Goal: Complete application form: Complete application form

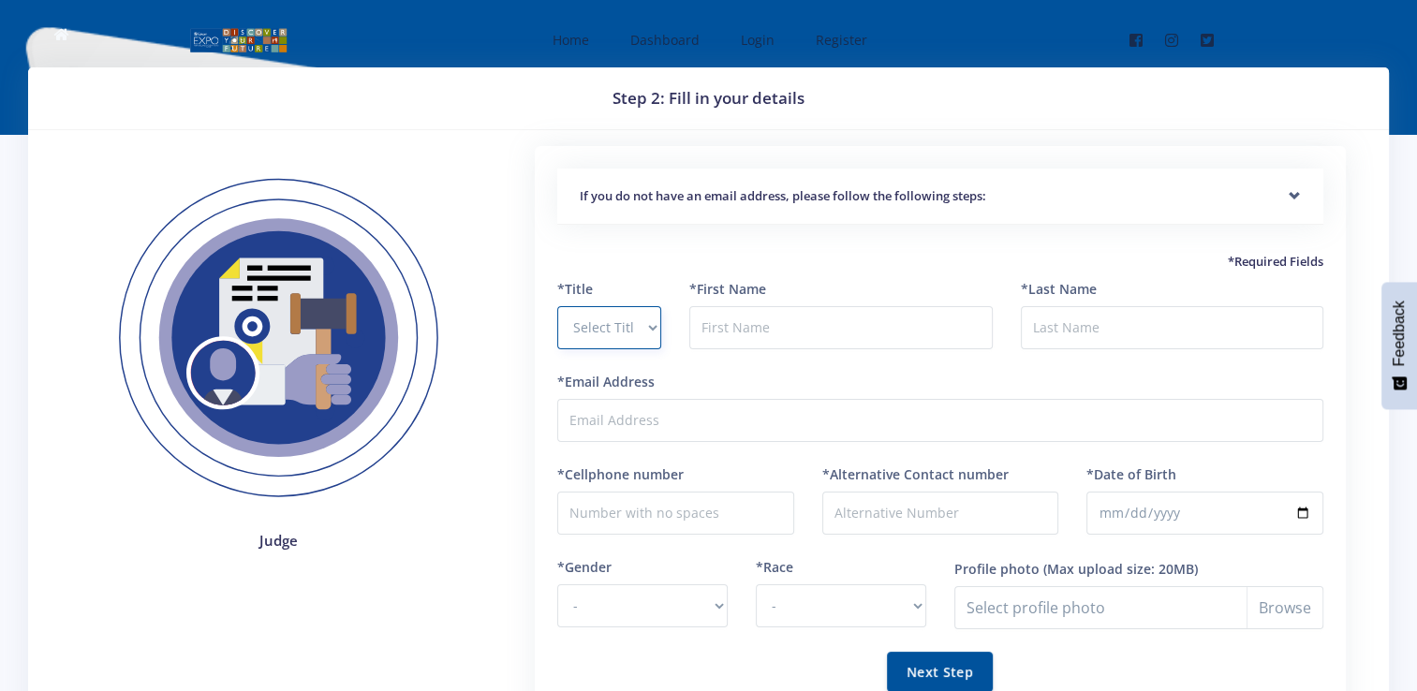
click at [597, 339] on select "Select Title Prof Dr Mr Mrs Ms [PERSON_NAME]" at bounding box center [609, 327] width 104 height 43
select select "Ms"
click at [557, 306] on select "Select Title Prof Dr Mr Mrs Ms Other" at bounding box center [609, 327] width 104 height 43
click at [715, 339] on input "text" at bounding box center [840, 327] width 303 height 43
type input "Refilwe"
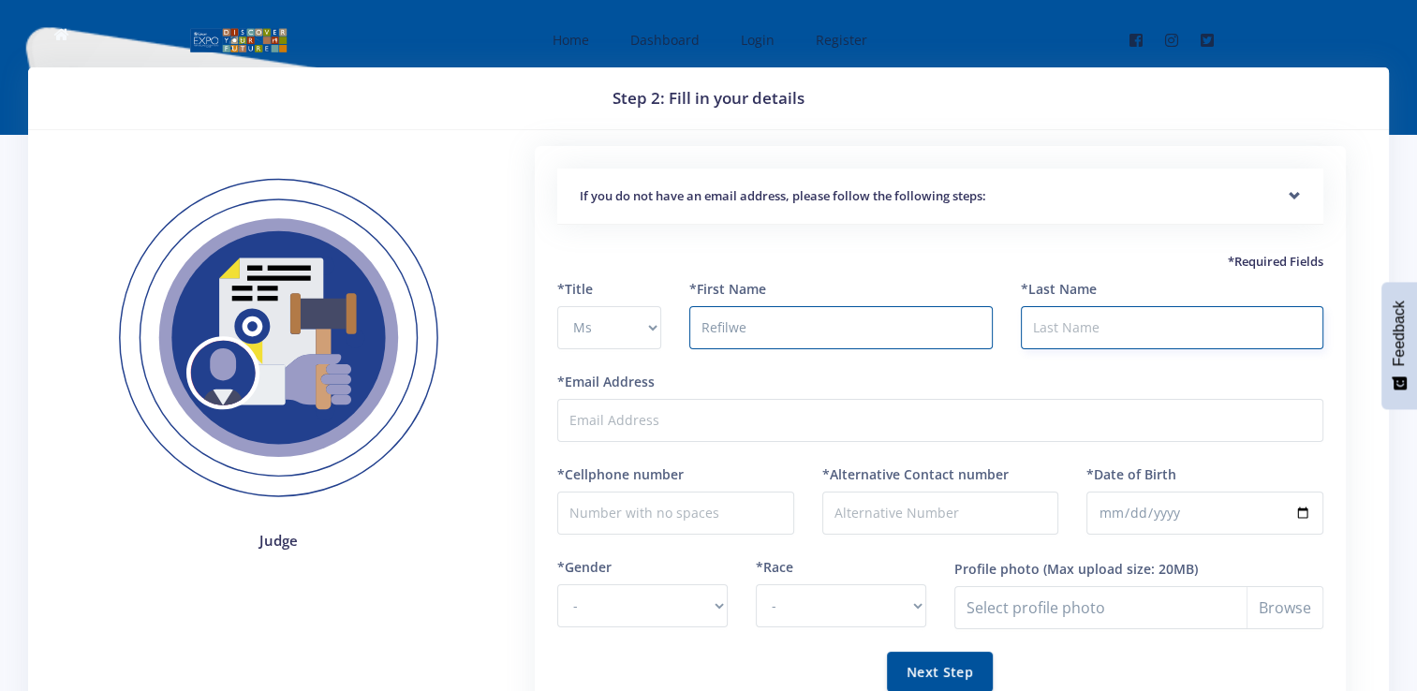
type input "Rapotu"
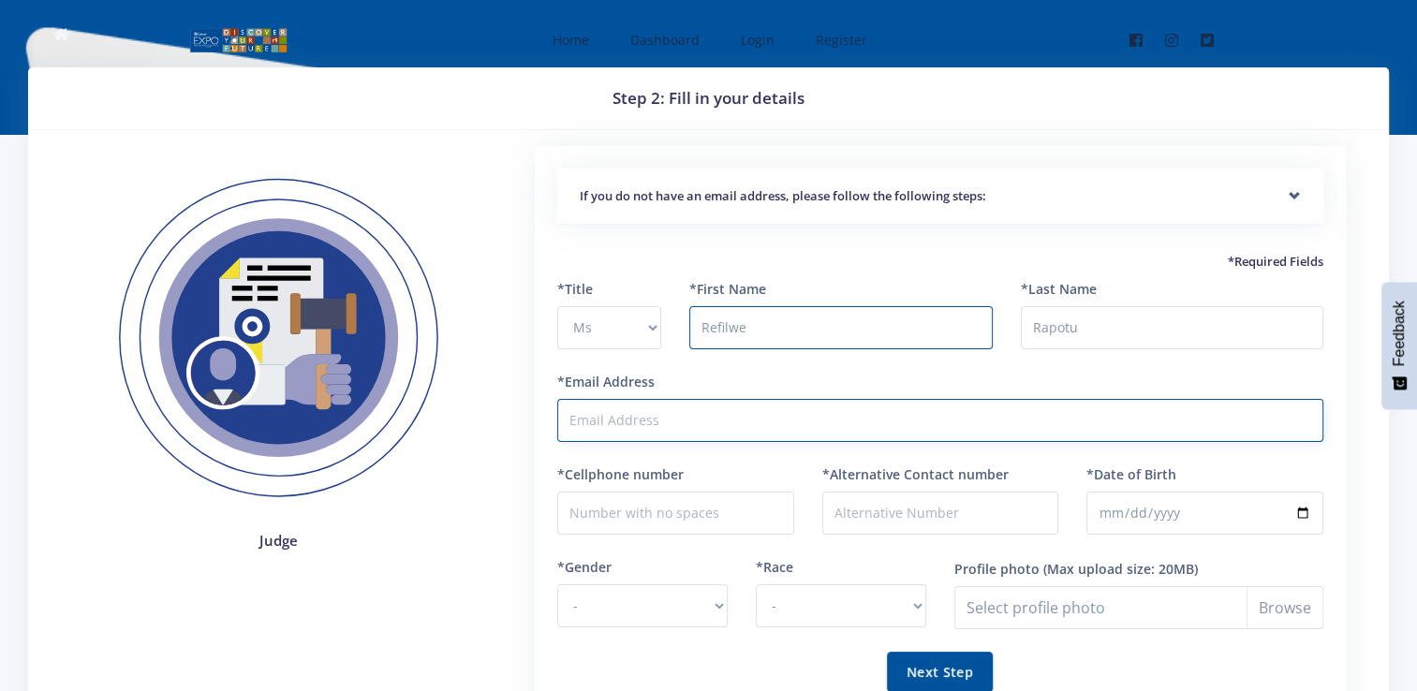
type input "[EMAIL_ADDRESS][DOMAIN_NAME]"
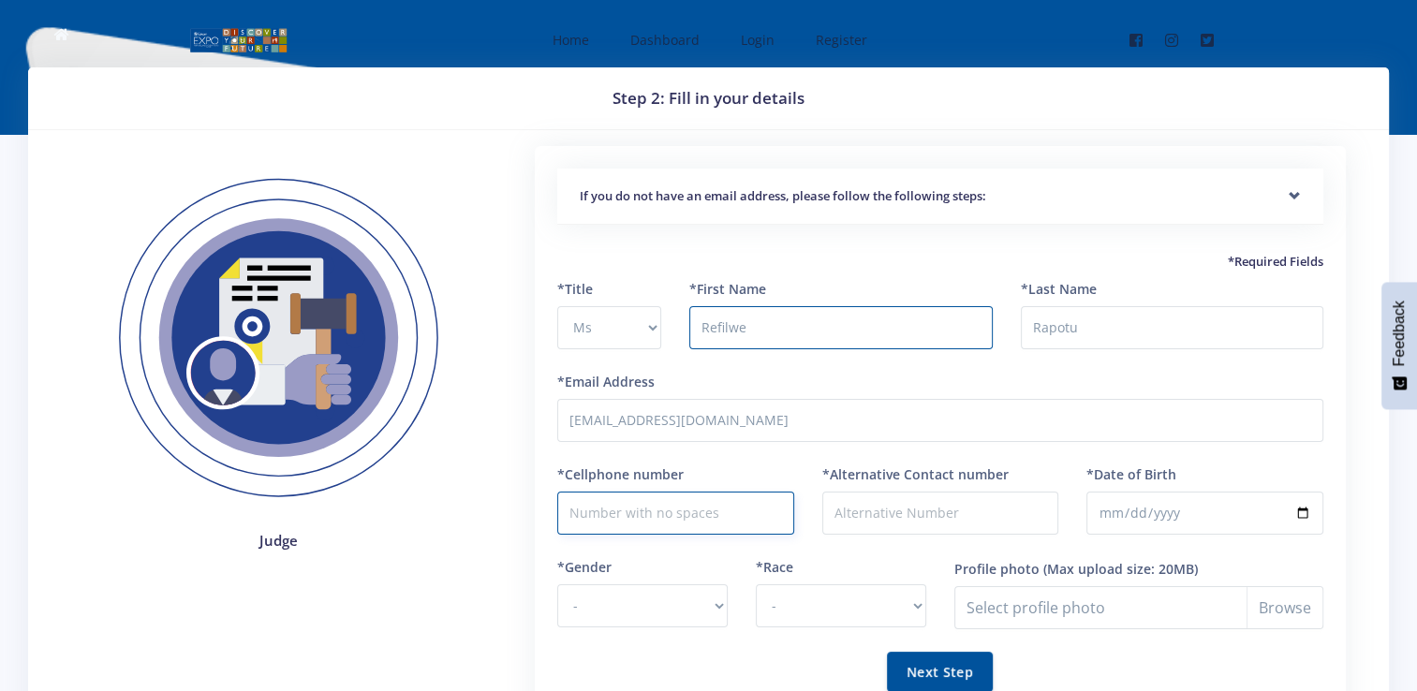
type input "0664740350"
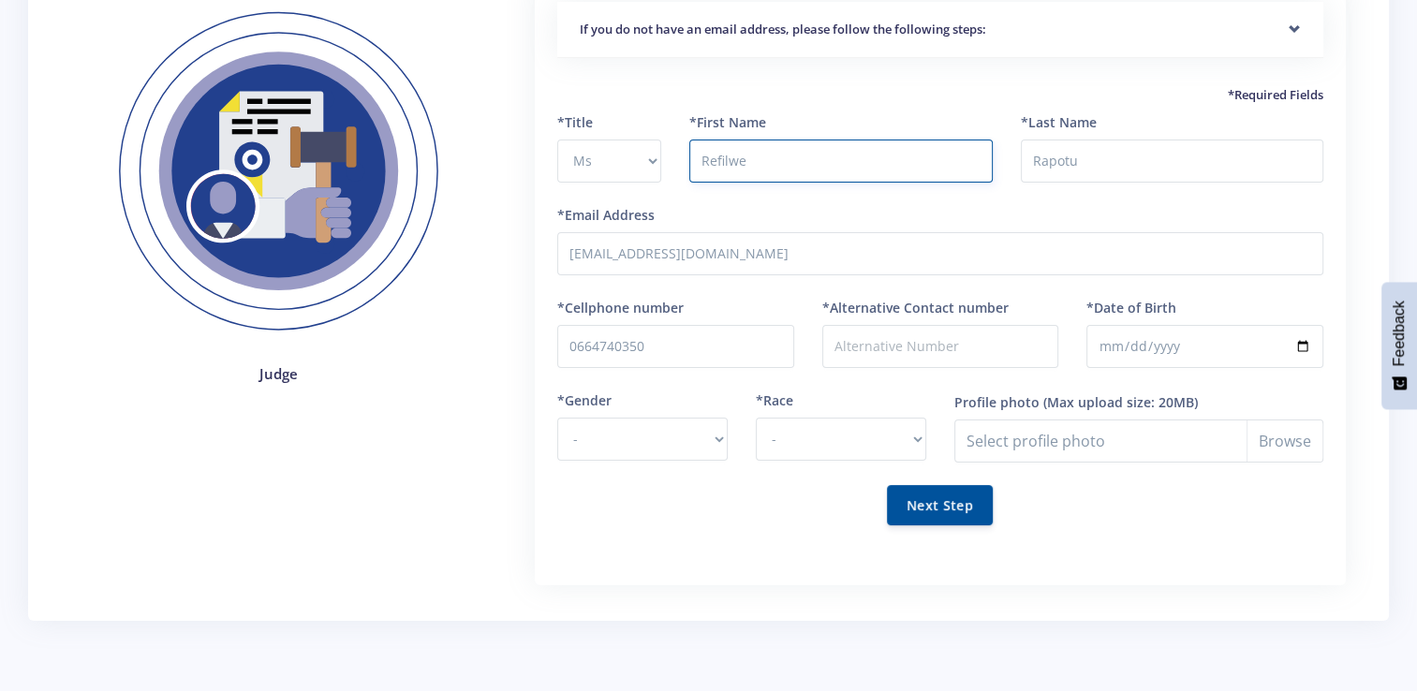
scroll to position [187, 0]
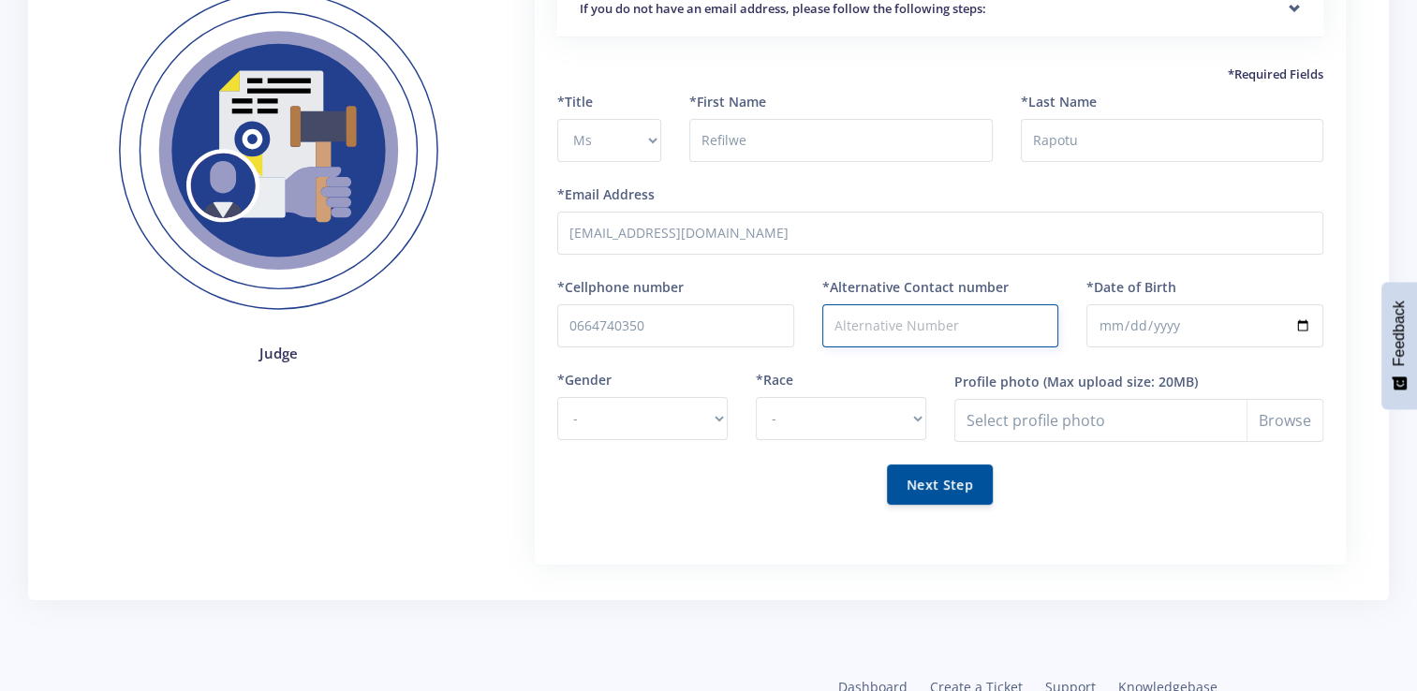
click at [903, 334] on input "*Alternative Contact number" at bounding box center [940, 325] width 237 height 43
click at [1057, 281] on div "*Alternative Contact number" at bounding box center [940, 312] width 237 height 70
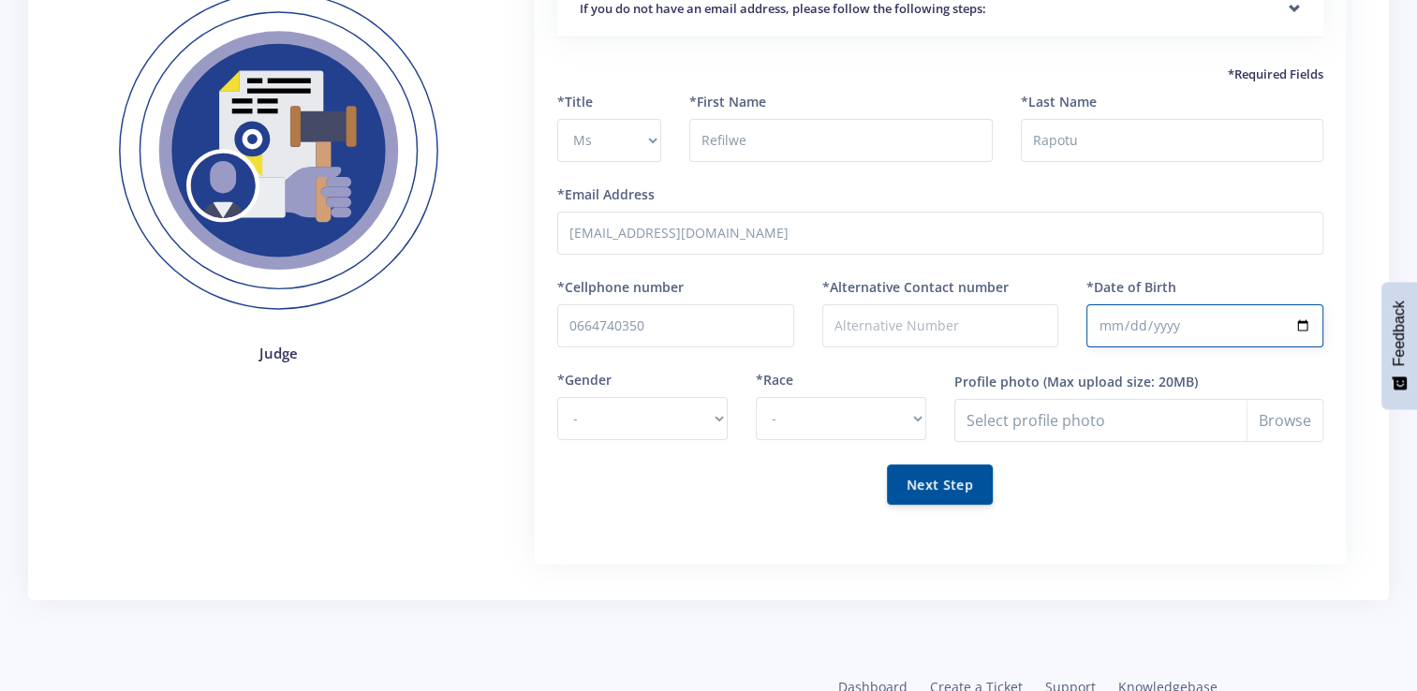
click at [1121, 330] on input "*Date of Birth" at bounding box center [1205, 325] width 237 height 43
type input "1988-09-25"
click at [637, 424] on select "- Male Female" at bounding box center [642, 418] width 170 height 43
select select "F"
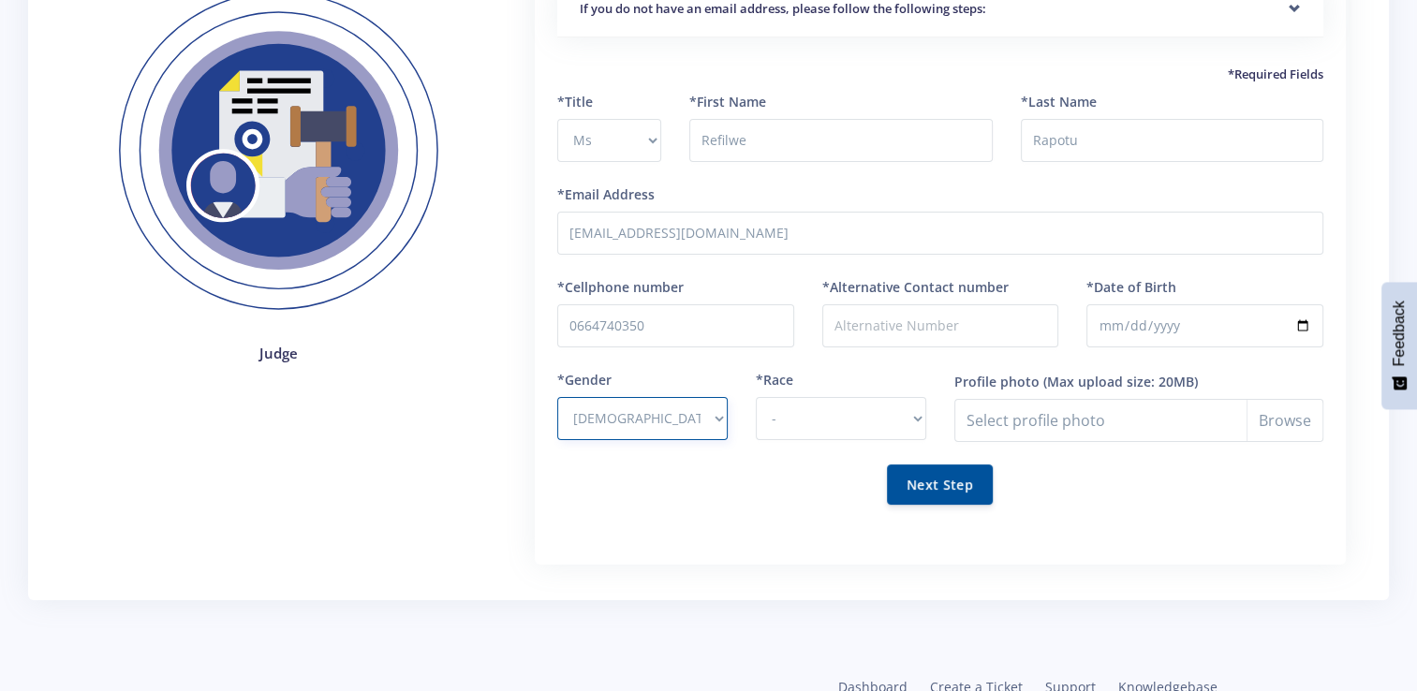
click at [557, 397] on select "- Male Female" at bounding box center [642, 418] width 170 height 43
click at [817, 418] on select "- African Asian Coloured Indian White Other" at bounding box center [841, 418] width 170 height 43
select select "African"
click at [756, 397] on select "- African Asian Coloured Indian White Other" at bounding box center [841, 418] width 170 height 43
click at [1140, 424] on input "Profile photo" at bounding box center [1138, 420] width 369 height 43
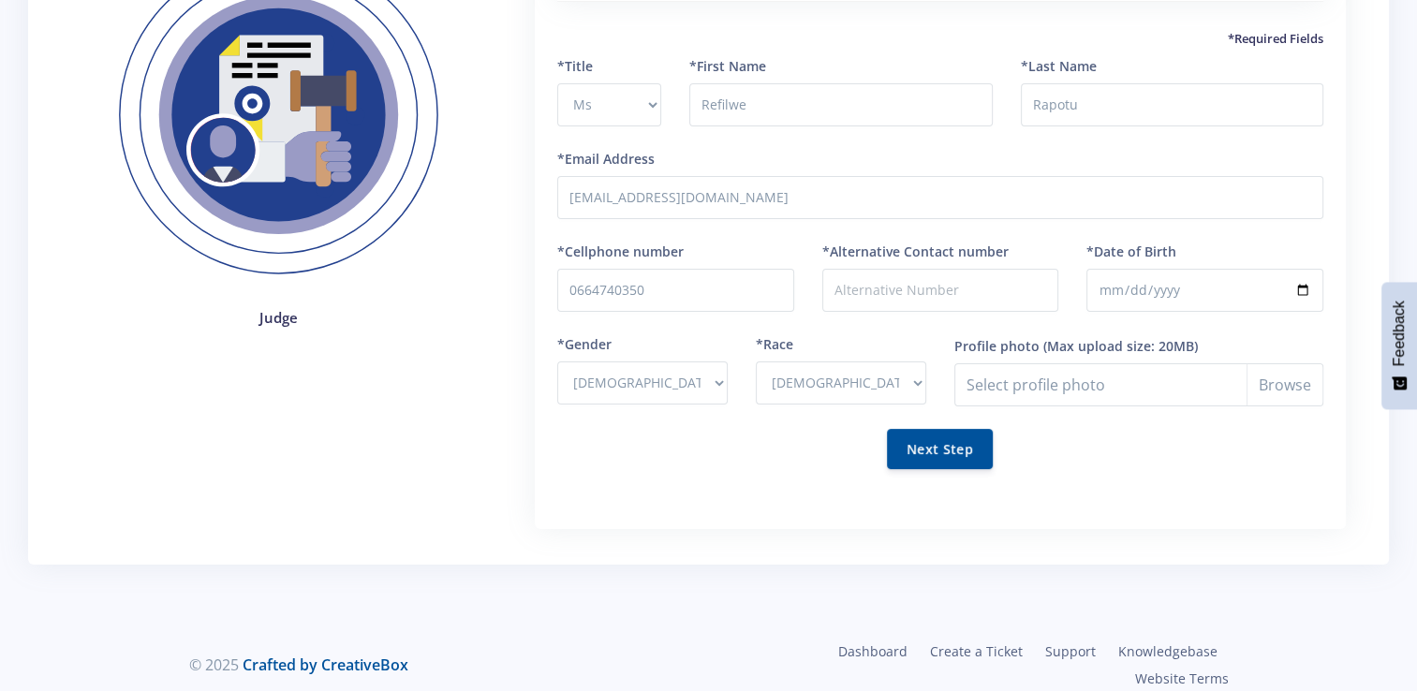
scroll to position [240, 0]
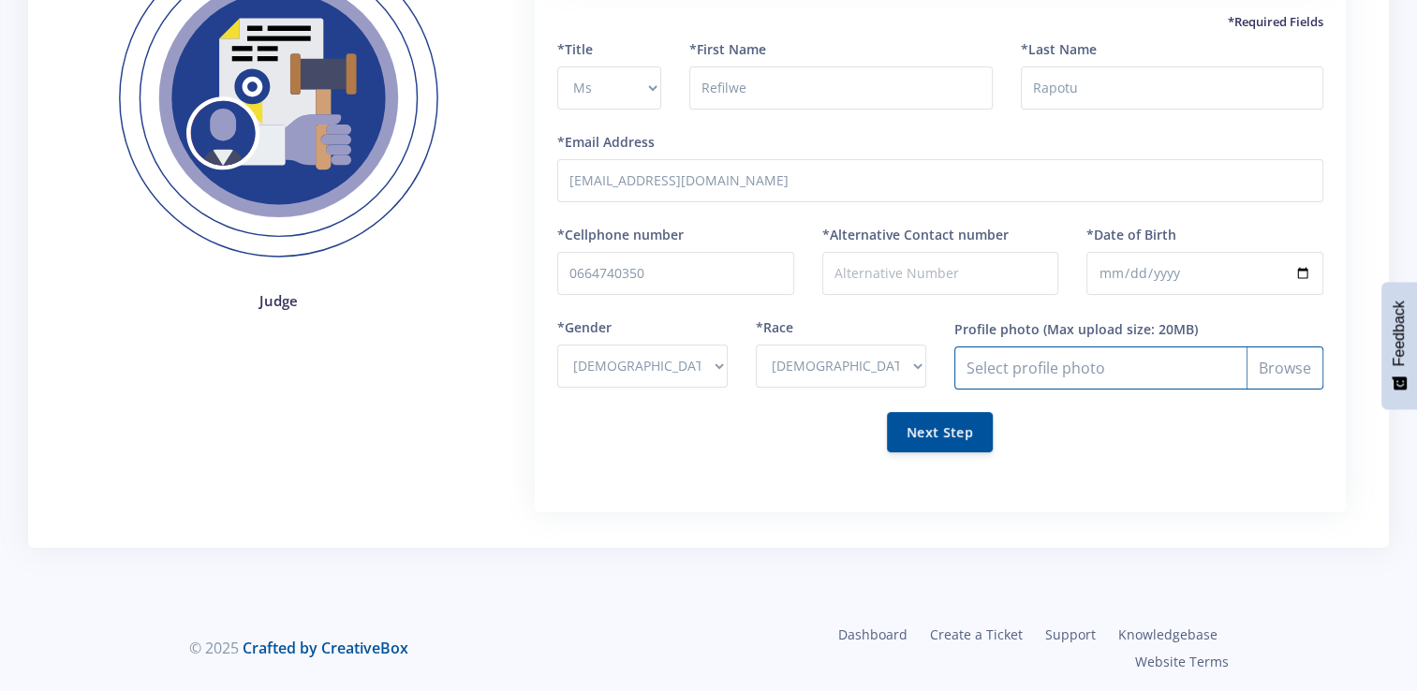
type input "C:\fakepath\IMG_3474.JPG"
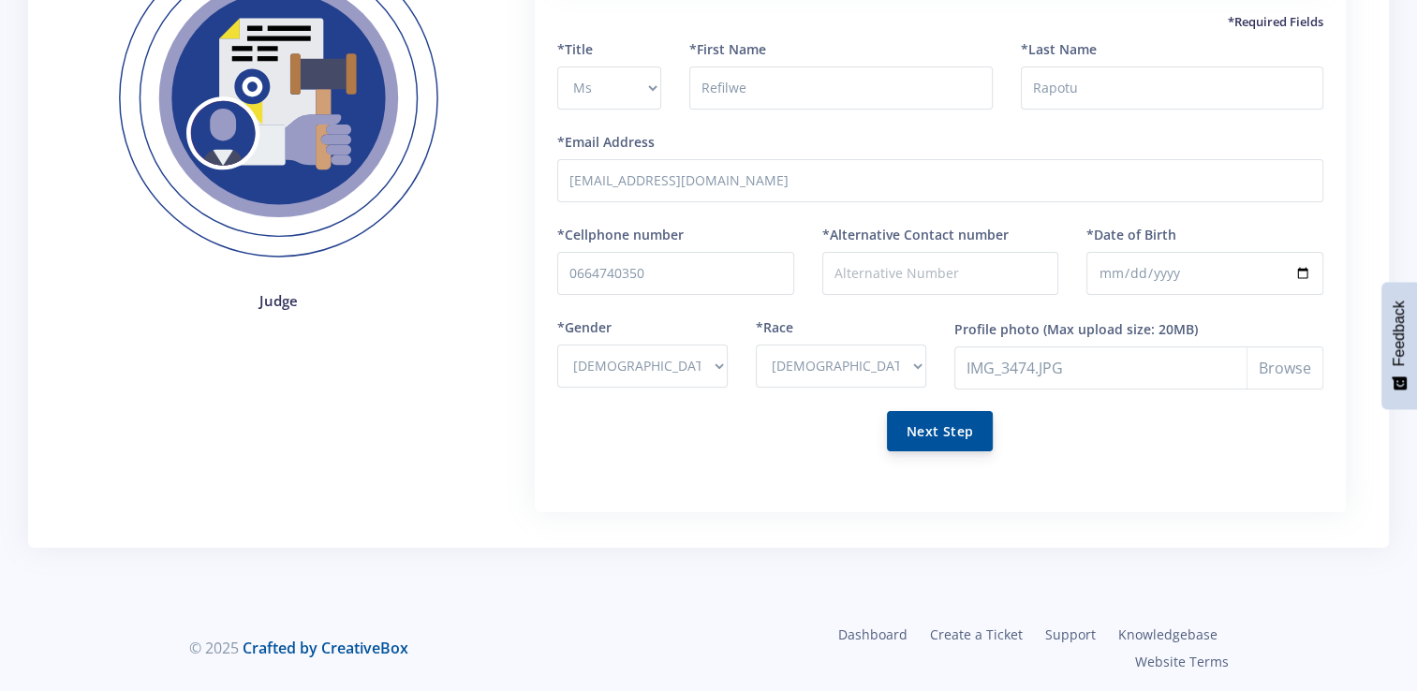
click at [944, 436] on button "Next Step" at bounding box center [940, 431] width 106 height 40
click at [882, 283] on input "*Alternative Contact number" at bounding box center [940, 273] width 237 height 43
click at [971, 267] on input "0132963489" at bounding box center [940, 273] width 237 height 43
type input "0132963524"
click at [773, 433] on div "Next Step" at bounding box center [940, 432] width 766 height 40
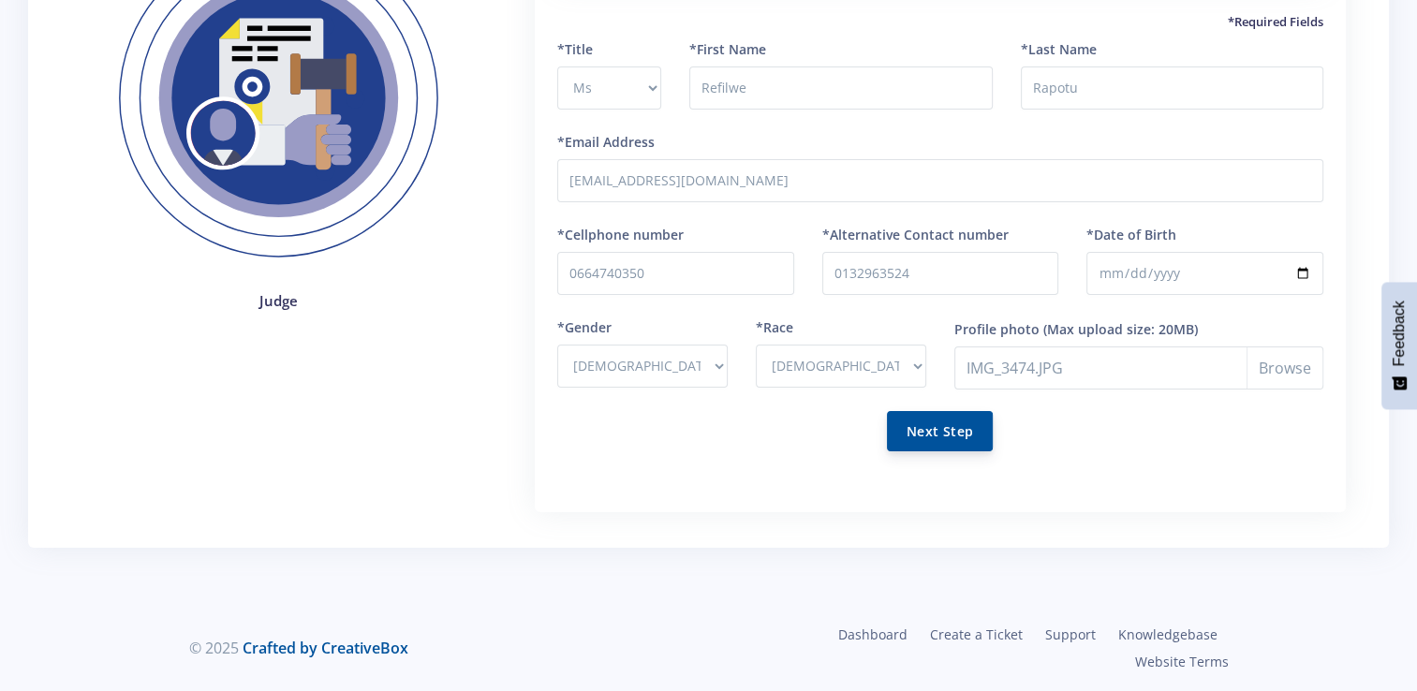
click at [921, 440] on button "Next Step" at bounding box center [940, 431] width 106 height 40
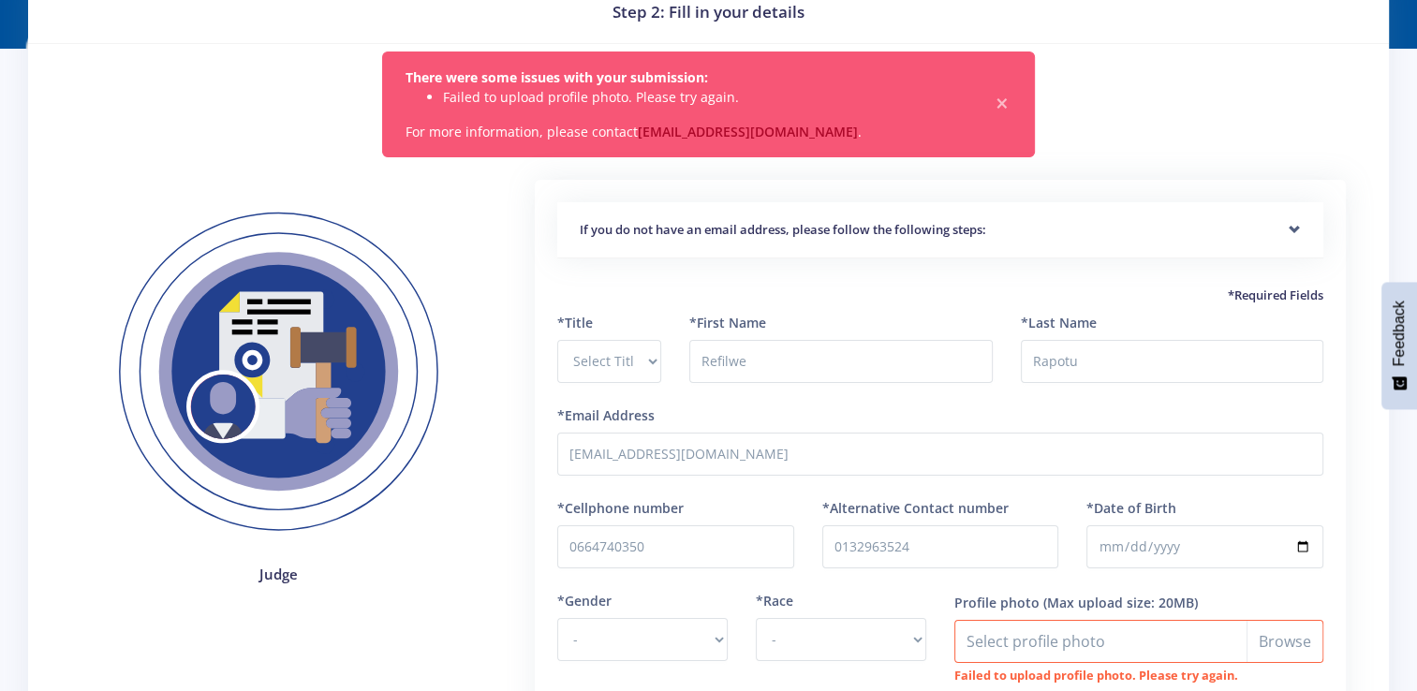
scroll to position [380, 0]
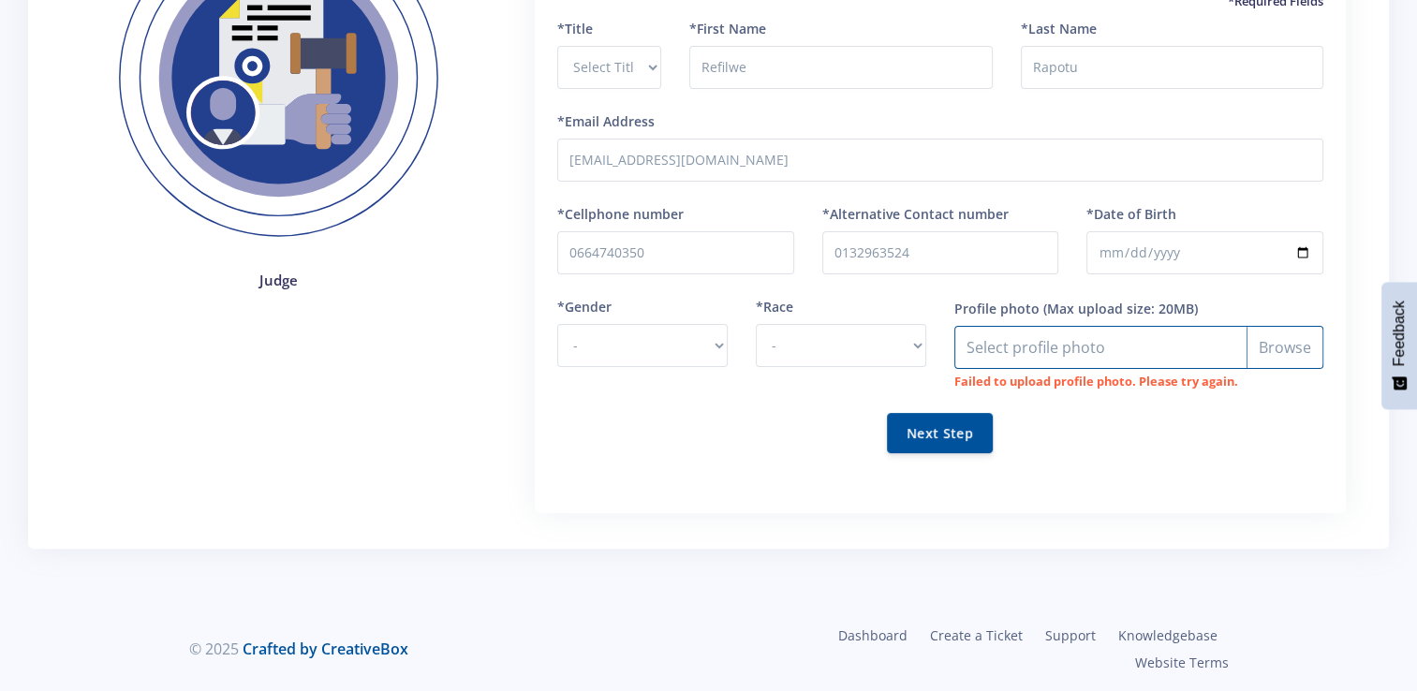
click at [1271, 346] on input "Profile photo" at bounding box center [1138, 347] width 369 height 43
type input "C:\fakepath\IMG-20231223-WA0021.jpg"
click at [927, 428] on button "Next Step" at bounding box center [940, 432] width 106 height 40
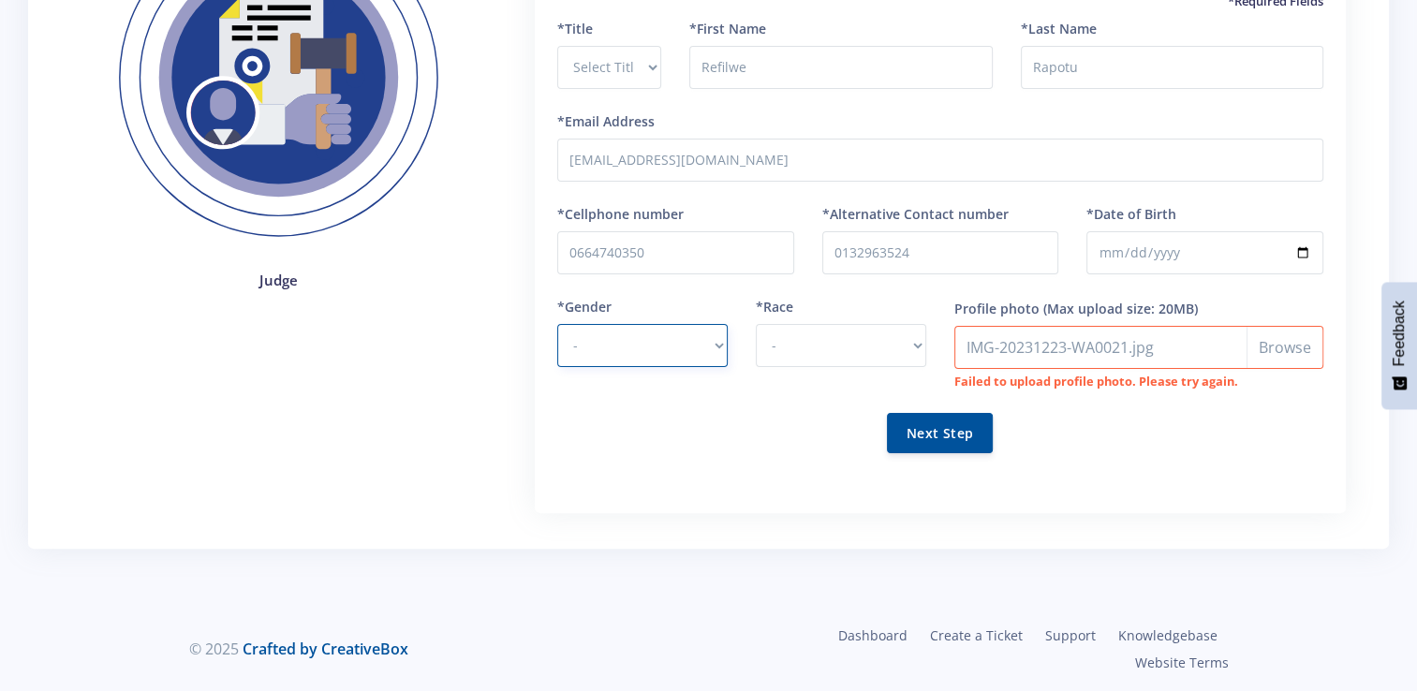
click at [596, 357] on select "- Male Female" at bounding box center [642, 345] width 170 height 43
select select "F"
click at [557, 324] on select "- Male Female" at bounding box center [642, 345] width 170 height 43
drag, startPoint x: 827, startPoint y: 347, endPoint x: 819, endPoint y: 360, distance: 15.6
click at [827, 347] on select "- African Asian Coloured Indian White Other" at bounding box center [841, 345] width 170 height 43
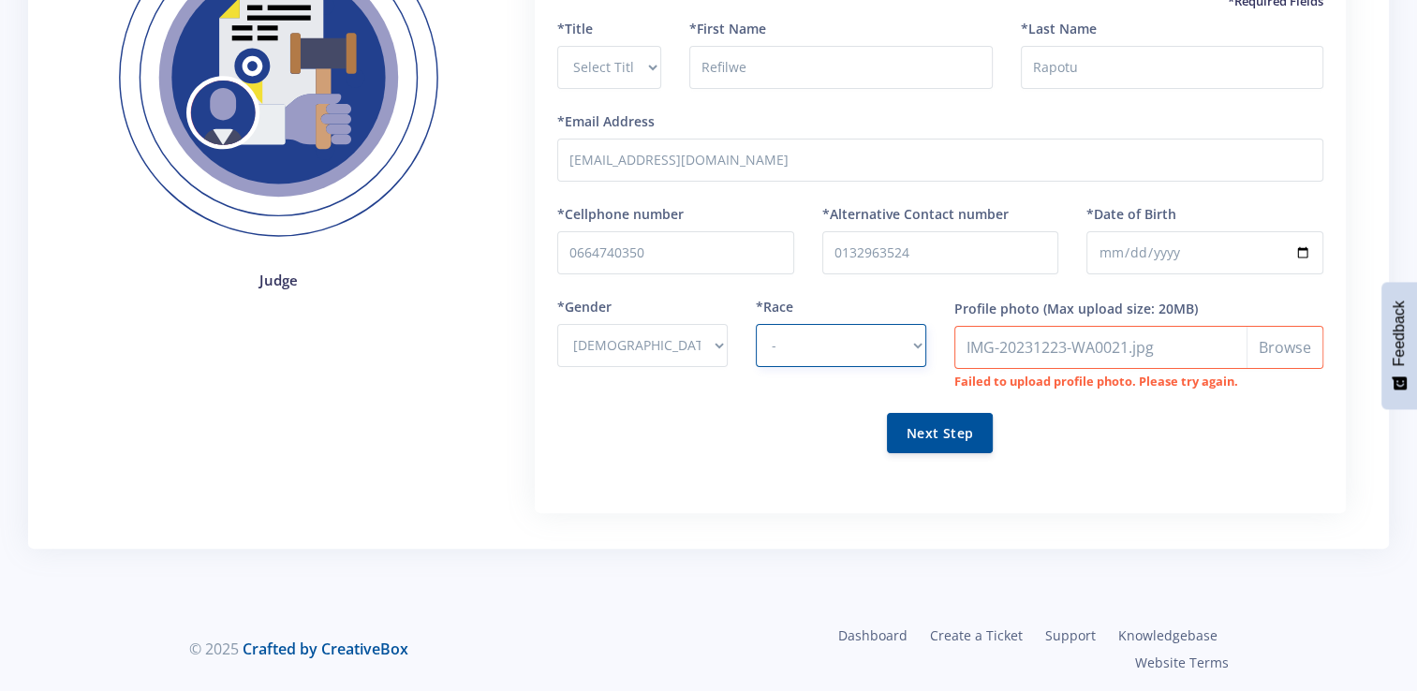
select select "African"
click at [756, 324] on select "- African Asian Coloured Indian White Other" at bounding box center [841, 345] width 170 height 43
click at [935, 425] on button "Next Step" at bounding box center [940, 432] width 106 height 40
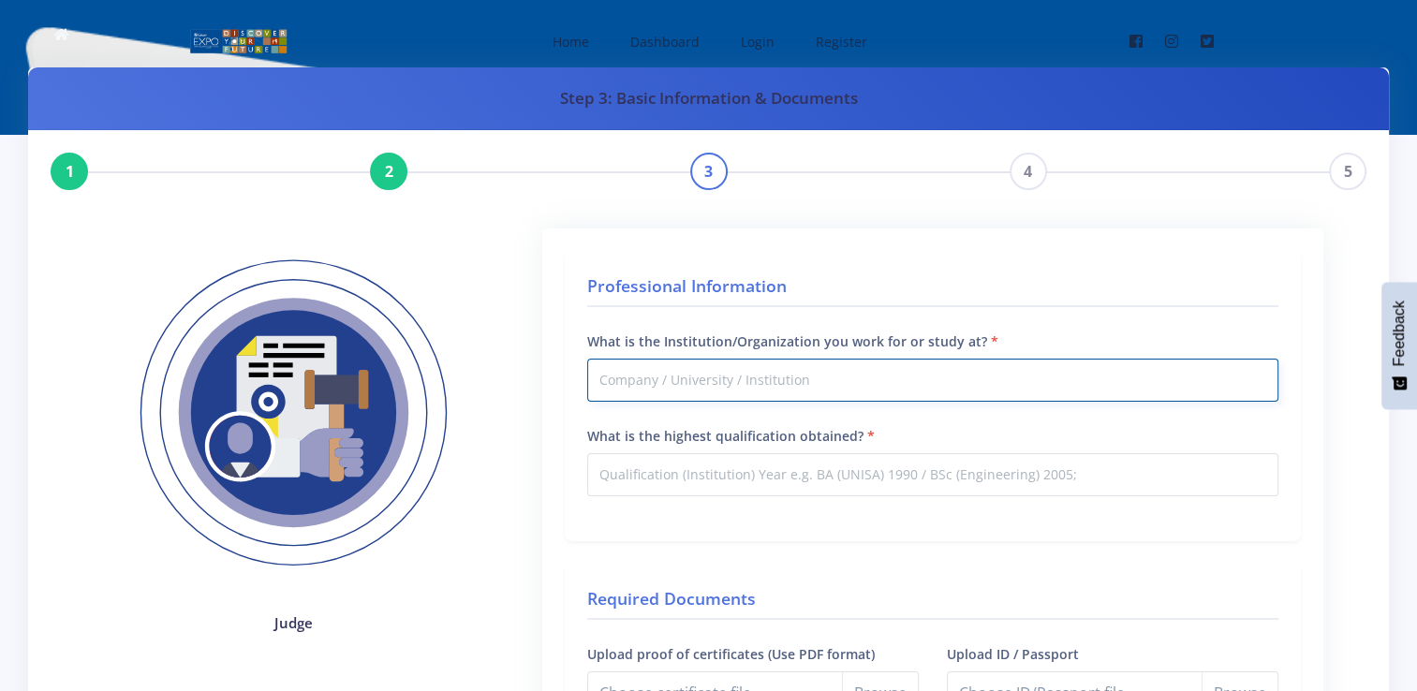
click at [850, 377] on input "What is the Institution/Organization you work for or study at?" at bounding box center [932, 380] width 691 height 43
type input "Eskom"
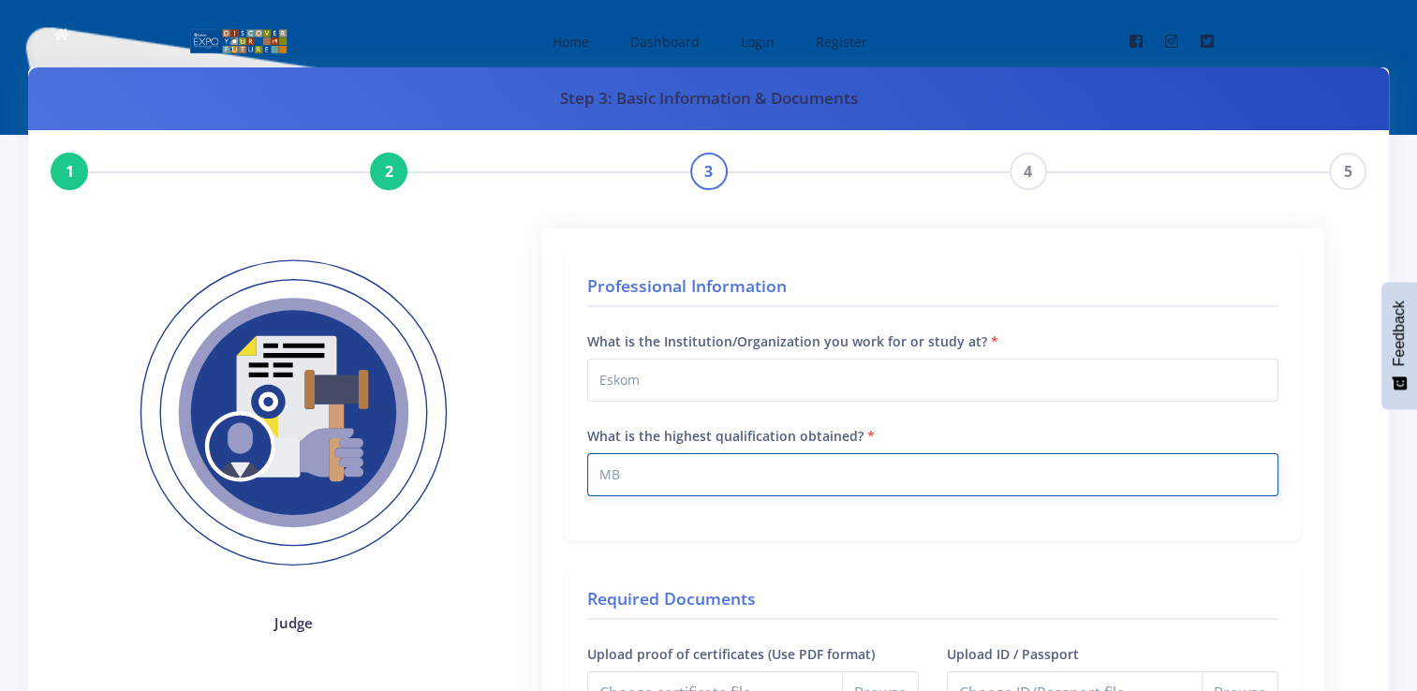
type input "M"
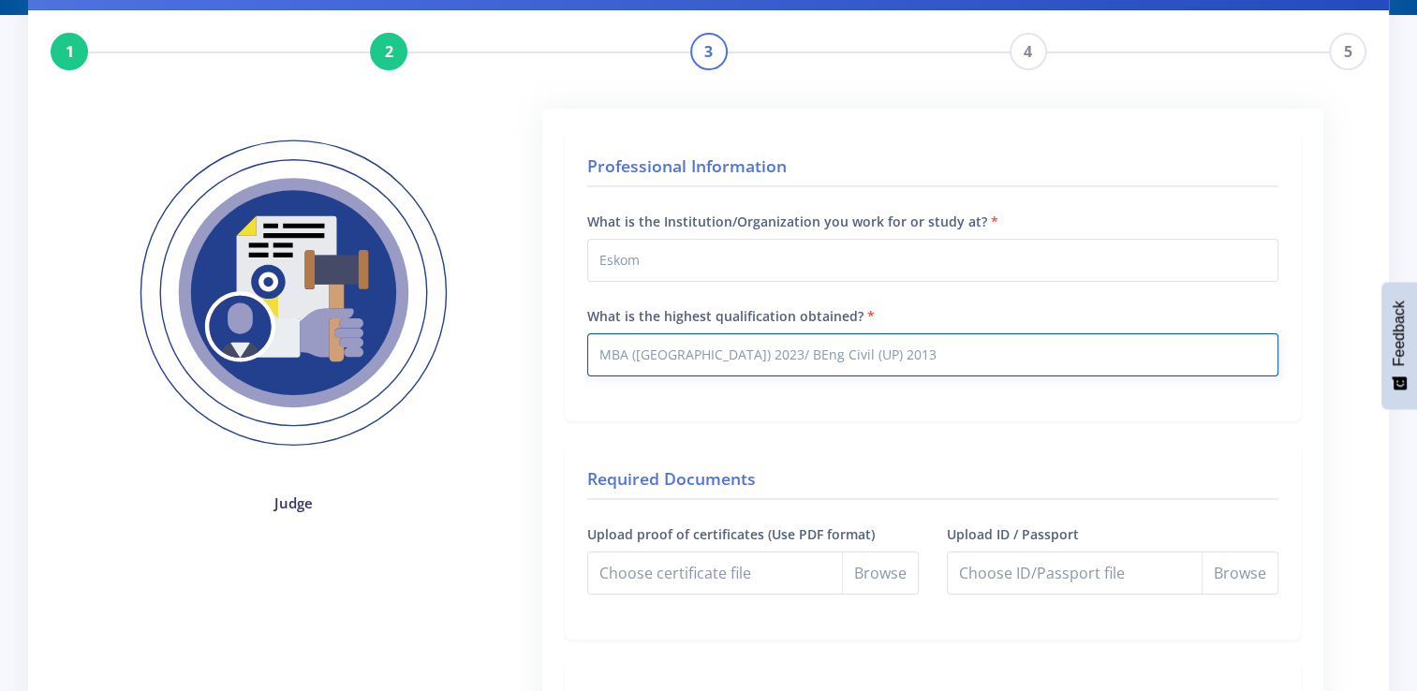
scroll to position [281, 0]
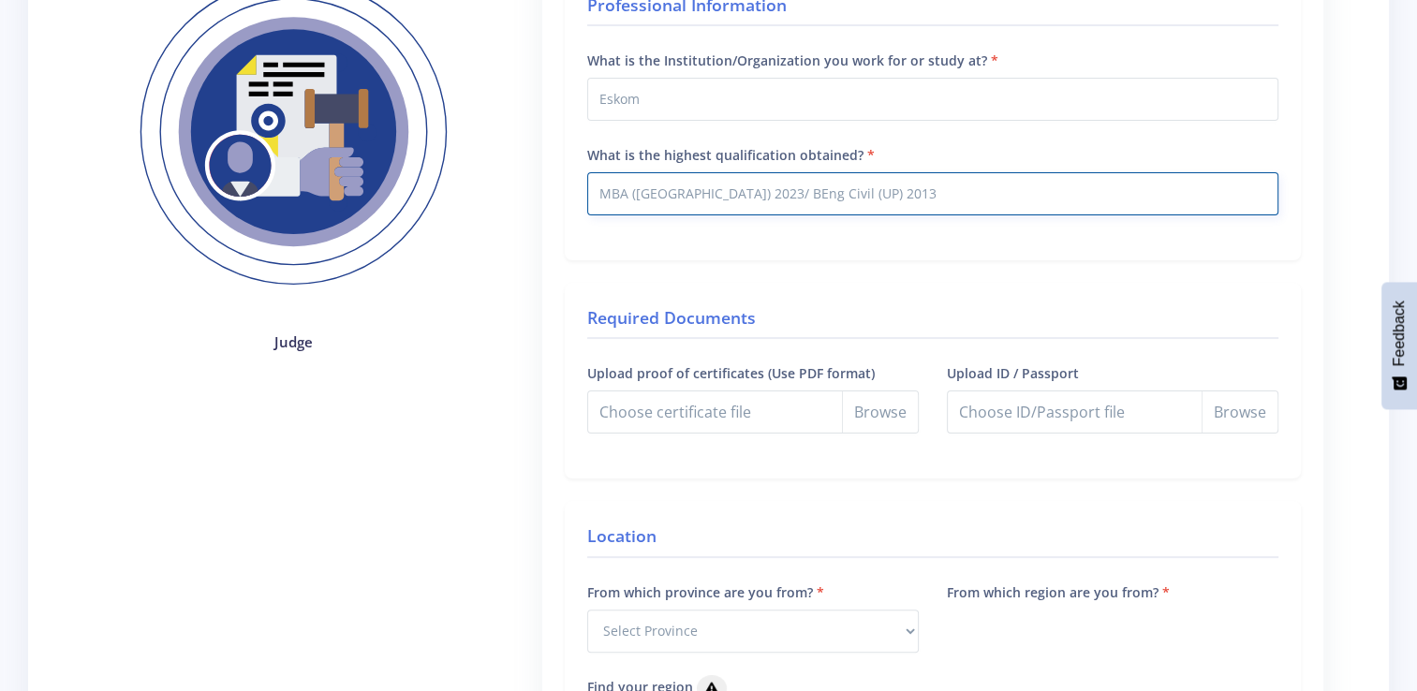
type input "MBA (Regent Business School) 2023/ BEng Civil (UP) 2013"
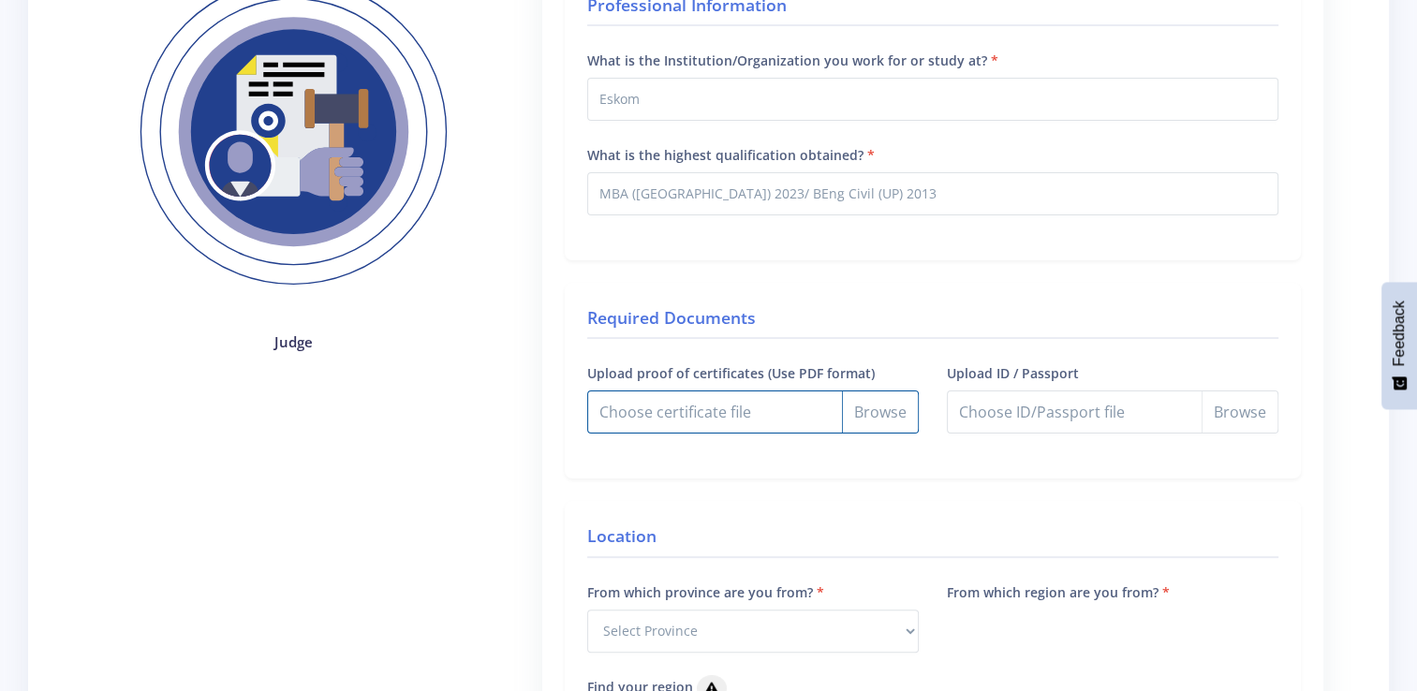
click at [901, 414] on input "Upload proof of certificates (Use PDF format)" at bounding box center [753, 412] width 332 height 43
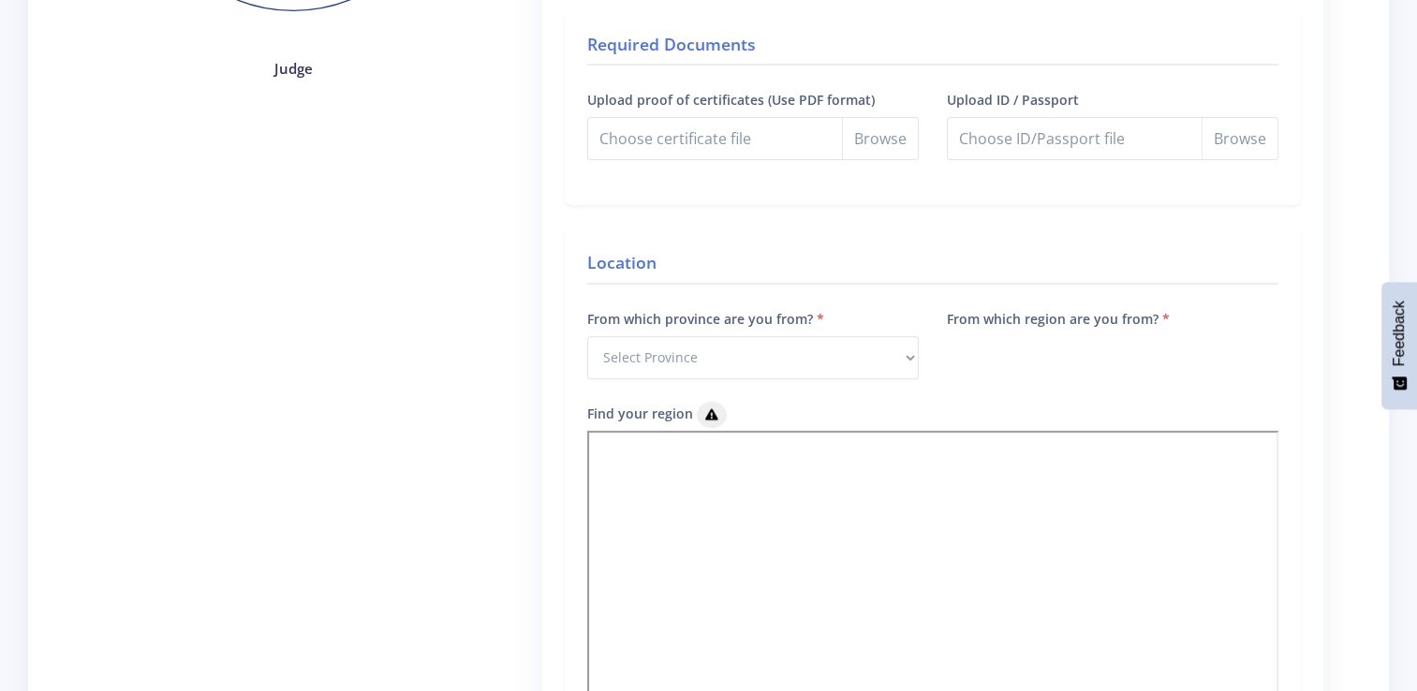
scroll to position [562, 0]
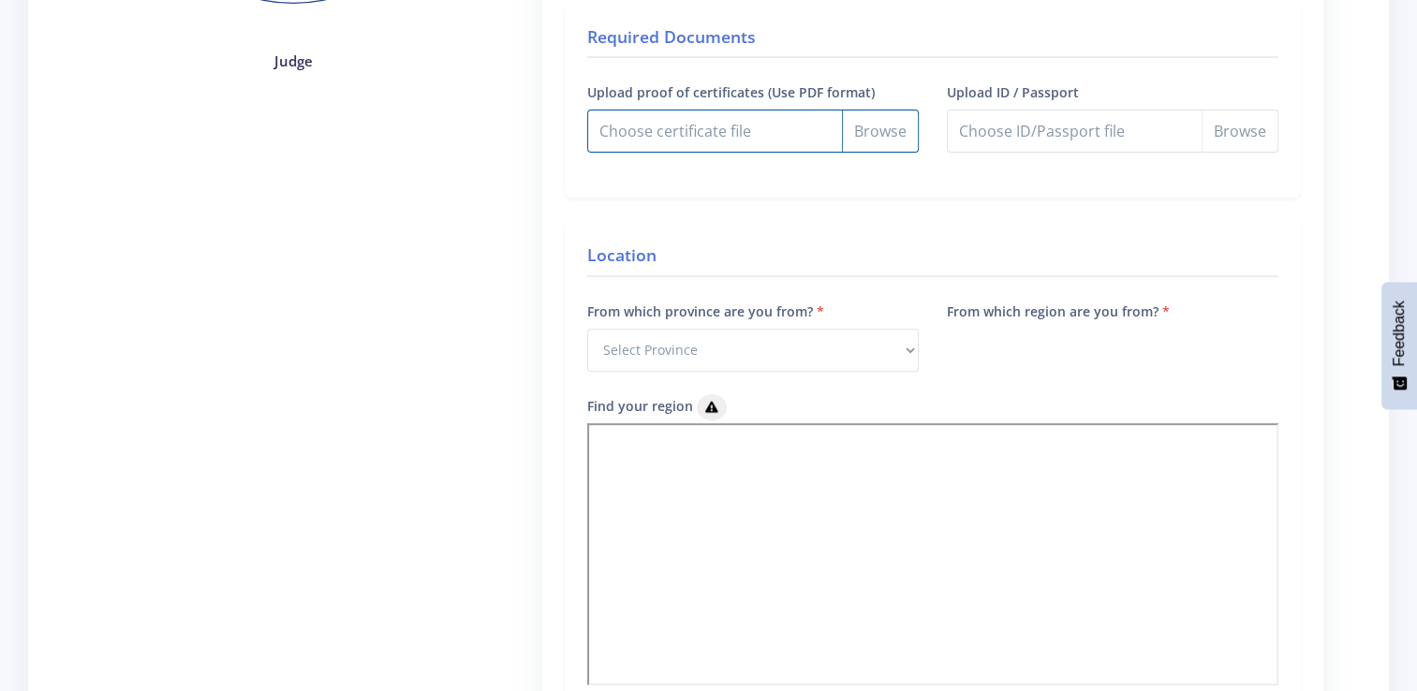
type input "C:\fakepath\RRapotu degree certified Aug2023.pdf"
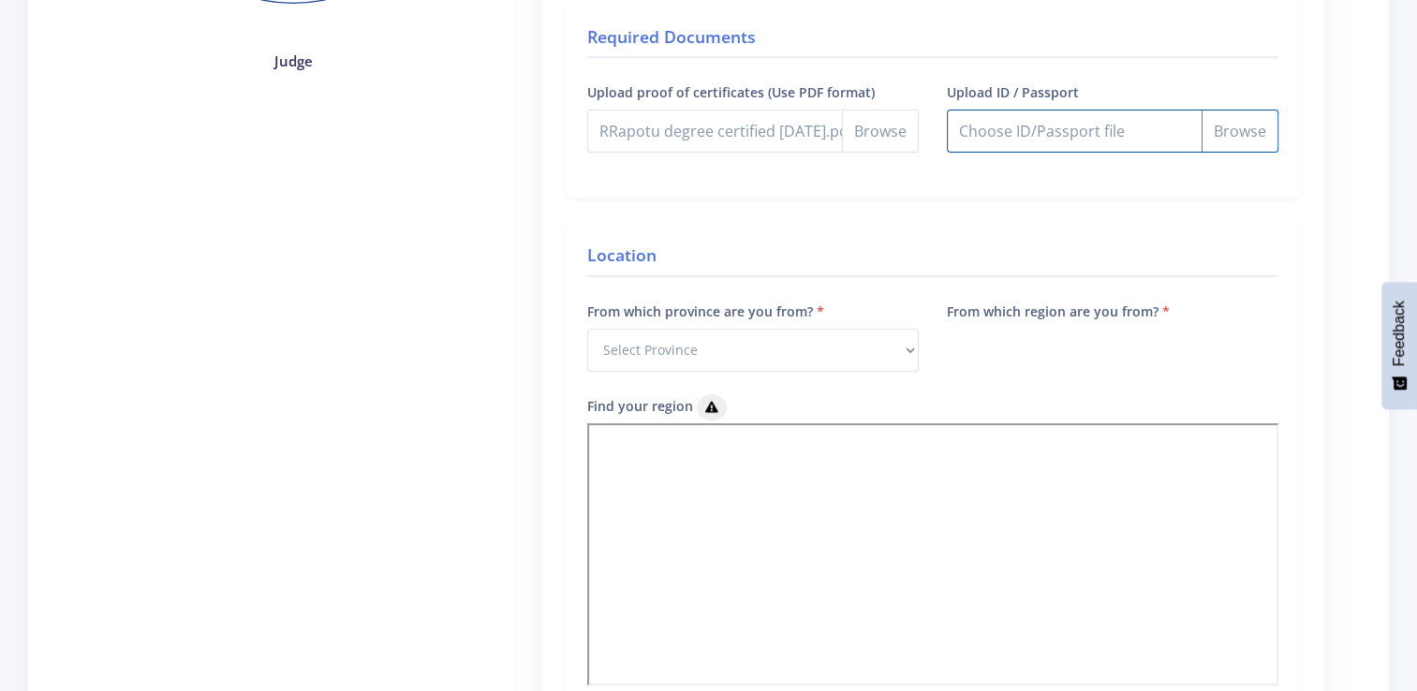
click at [1241, 127] on input "Upload ID / Passport" at bounding box center [1113, 131] width 332 height 43
type input "C:\fakepath\ID RRapotu Mar2025 blank.pdf"
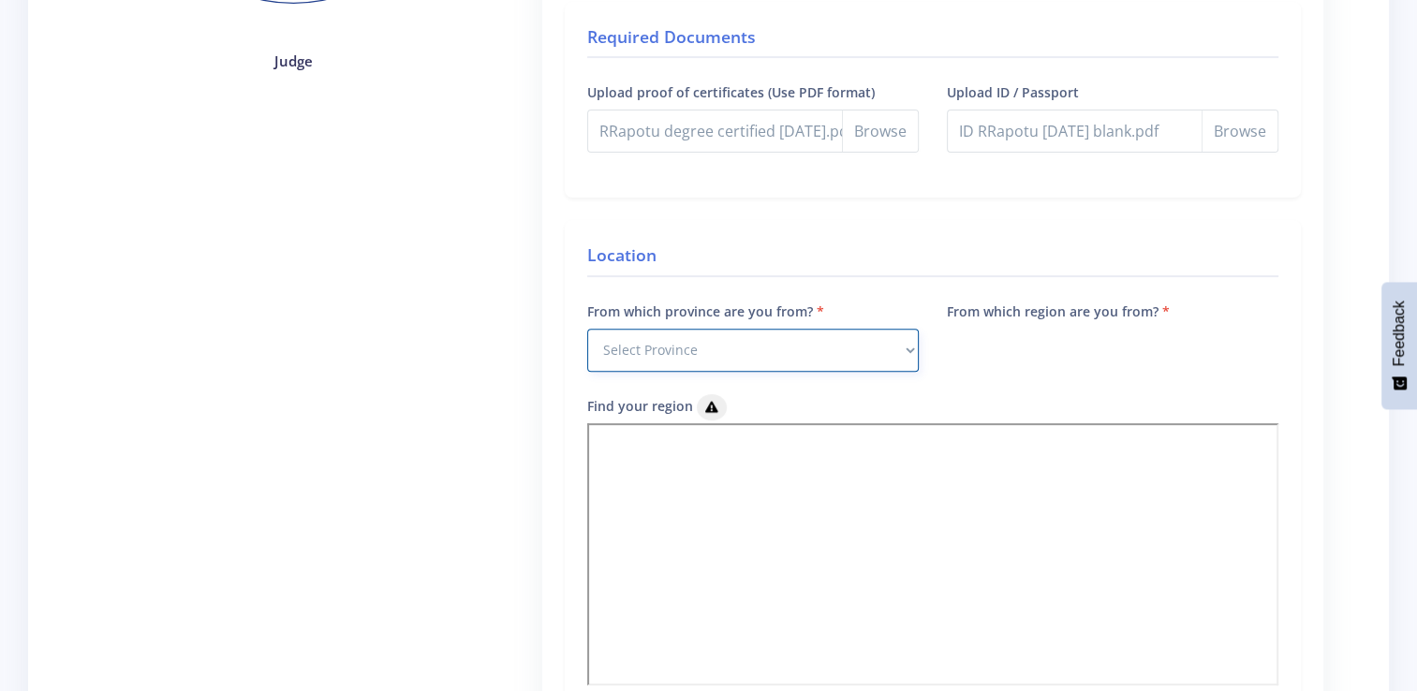
click at [833, 350] on select "Select Province Western Cape Eastern Cape Northern Cape North West Free State" at bounding box center [753, 350] width 332 height 43
select select "7"
click at [587, 329] on select "Select Province Western Cape Eastern Cape Northern Cape North West Free State" at bounding box center [753, 350] width 332 height 43
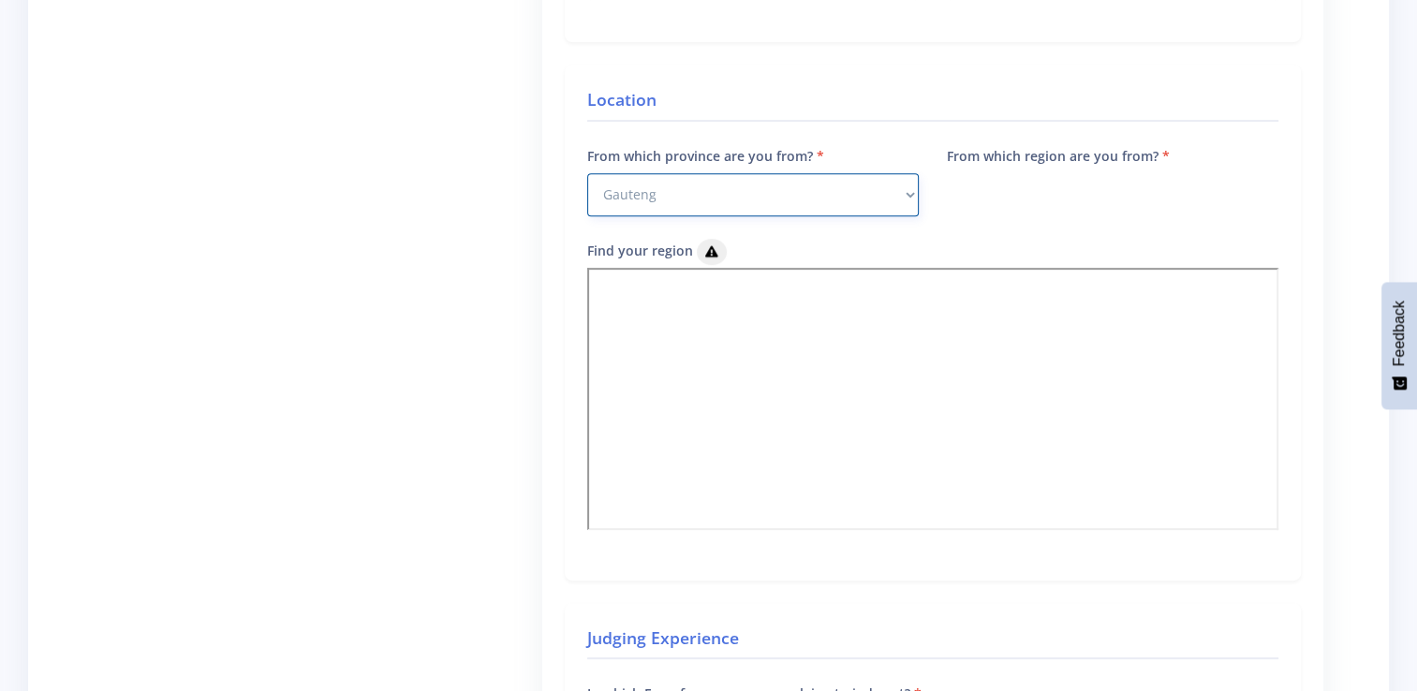
scroll to position [749, 0]
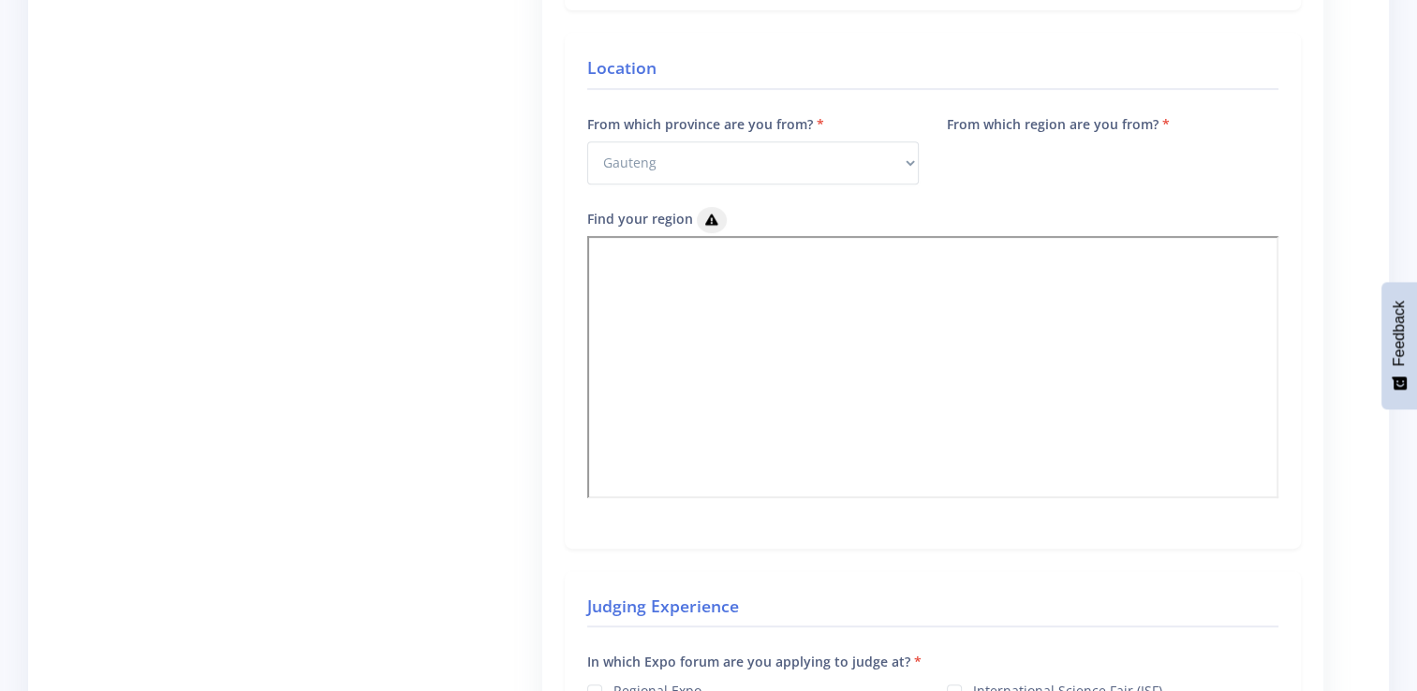
click at [1131, 155] on div "From which region are you from?" at bounding box center [1113, 159] width 360 height 95
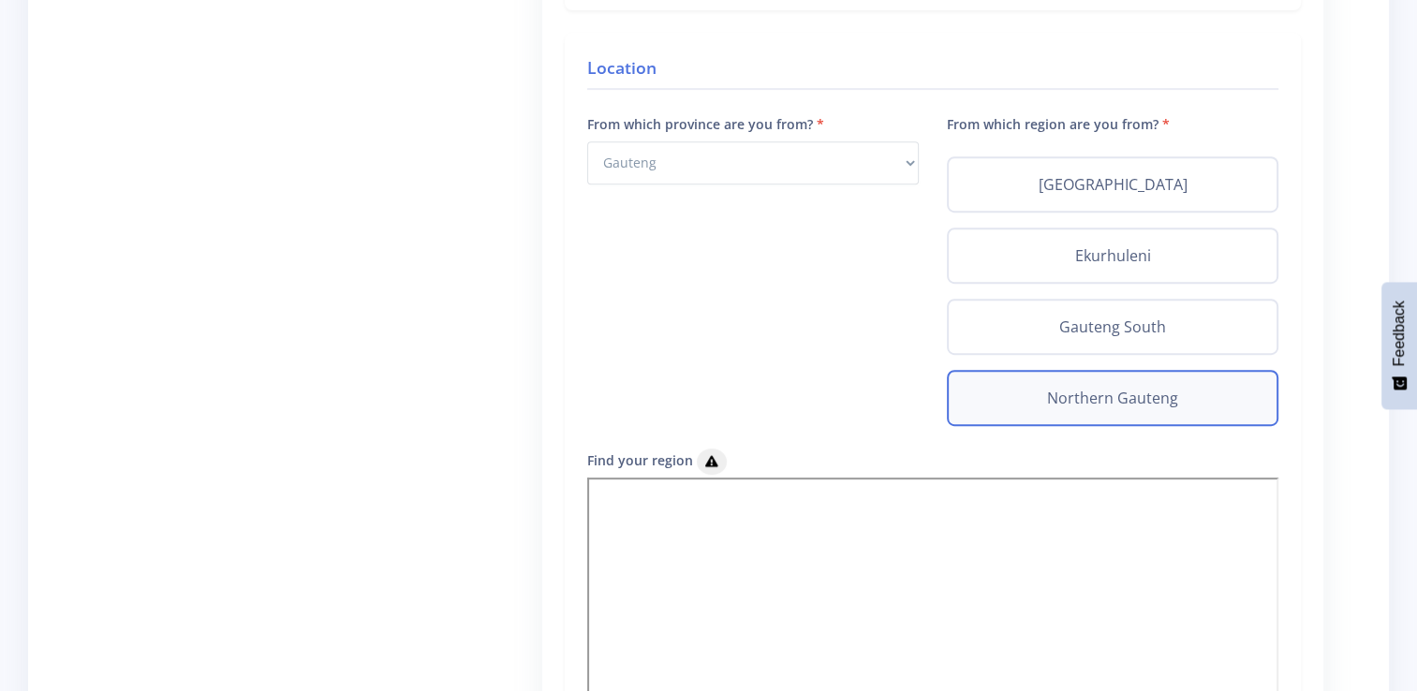
click at [1065, 404] on div "Northern Gauteng" at bounding box center [1113, 398] width 332 height 56
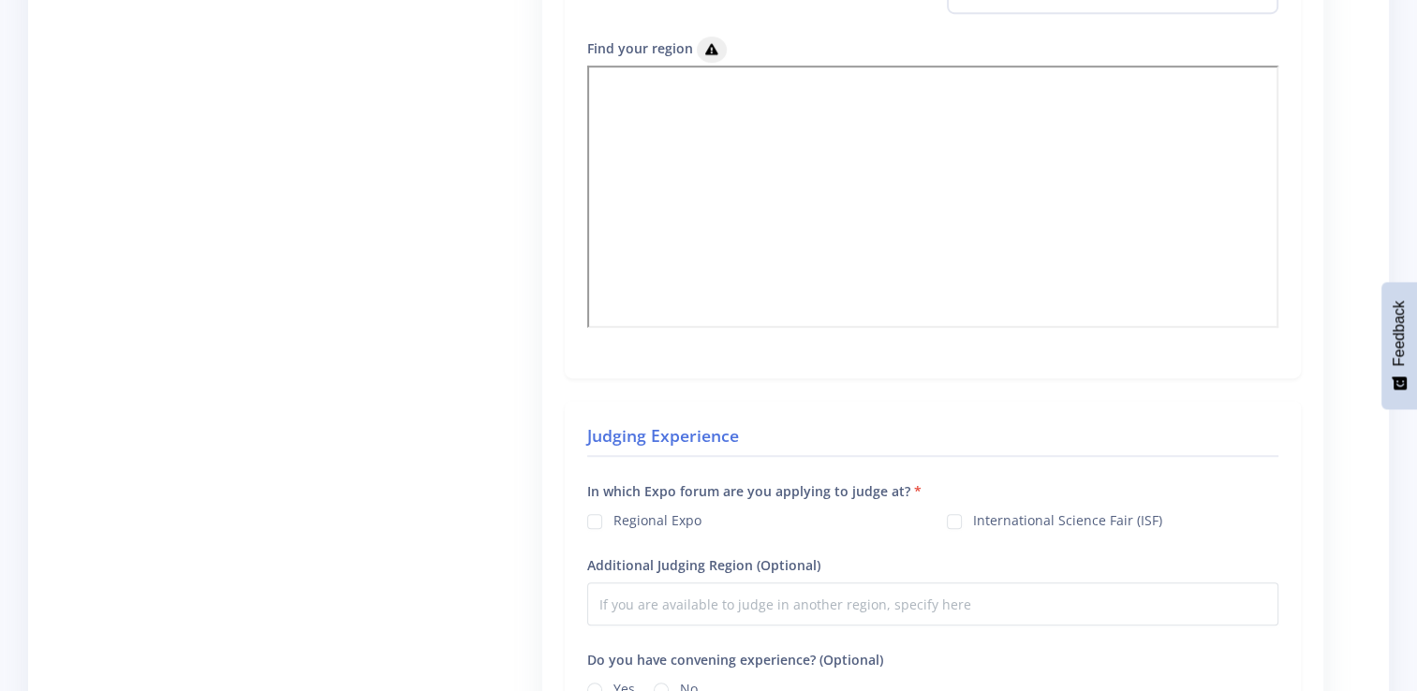
scroll to position [1218, 0]
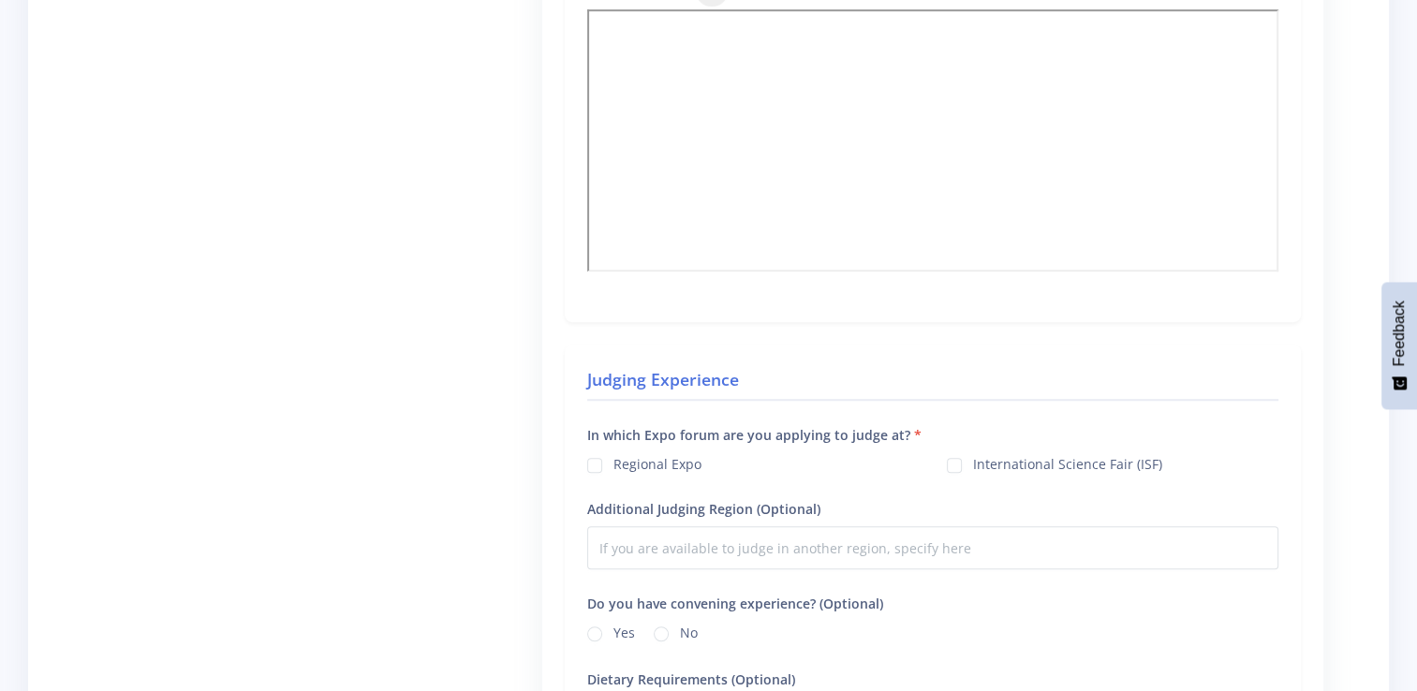
click at [614, 460] on label "Regional Expo" at bounding box center [658, 461] width 88 height 15
click at [614, 460] on input "Regional Expo" at bounding box center [620, 458] width 12 height 12
checkbox input "true"
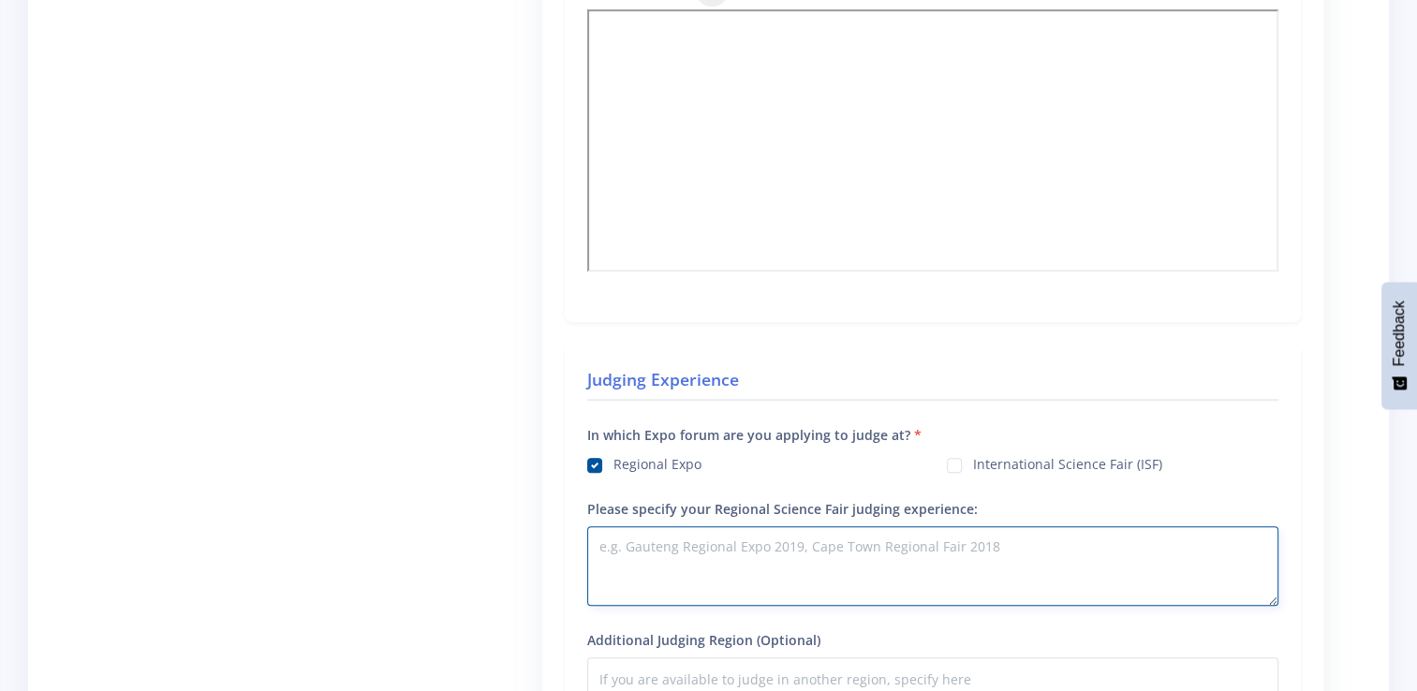
click at [764, 550] on textarea "Please specify your Regional Science Fair judging experience:" at bounding box center [932, 566] width 691 height 80
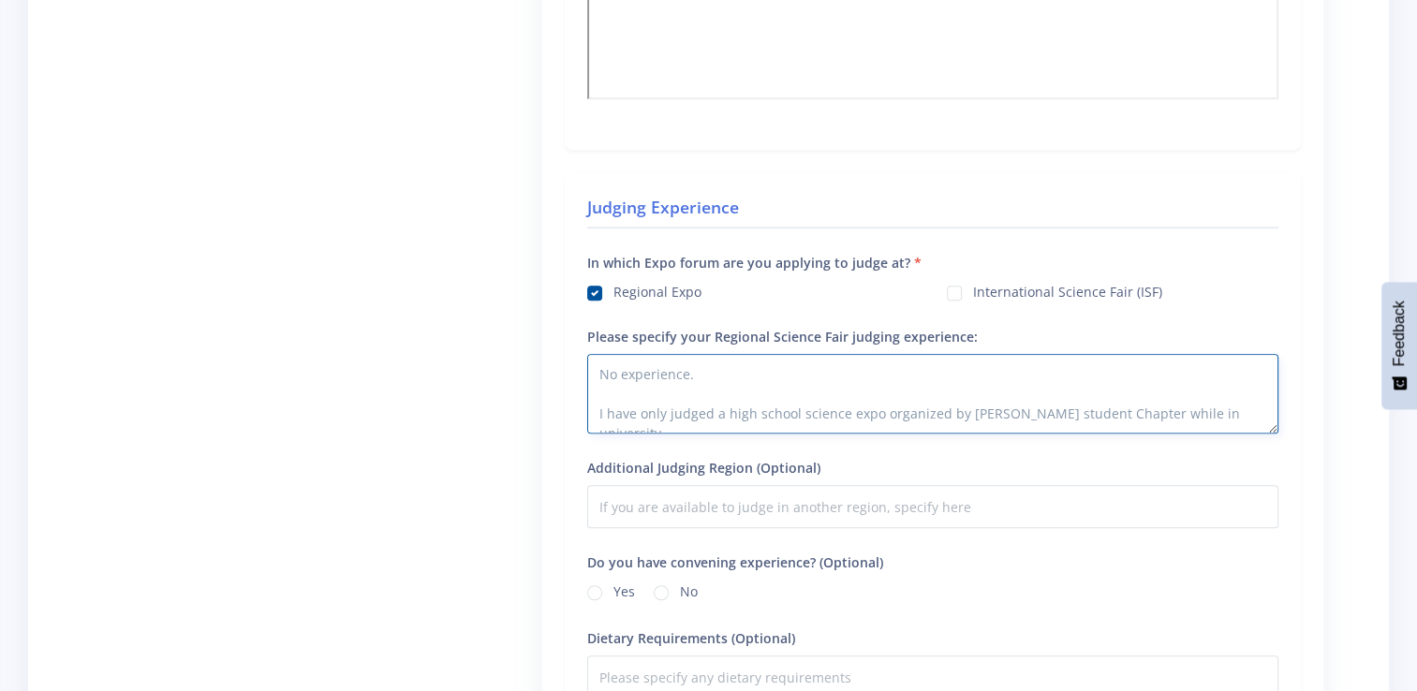
scroll to position [1405, 0]
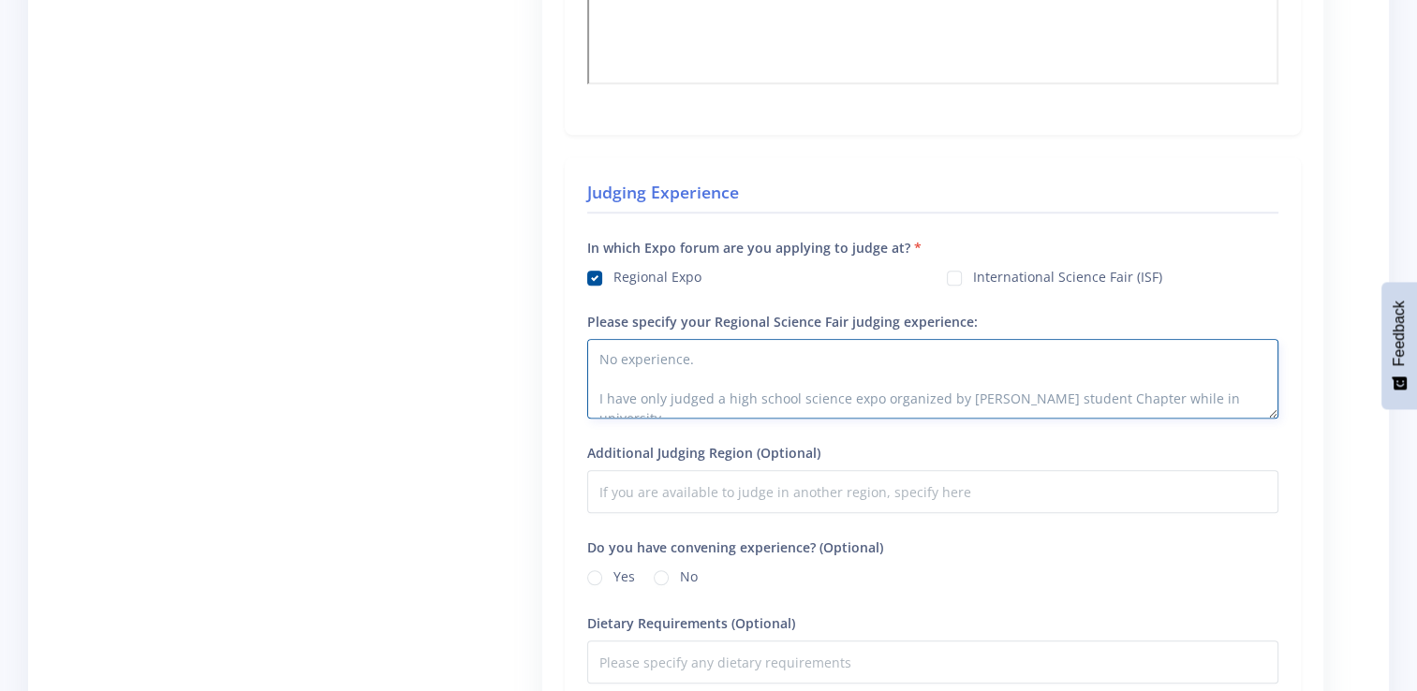
type textarea "No experience. I have only judged a high school science expo organized by SAICE…"
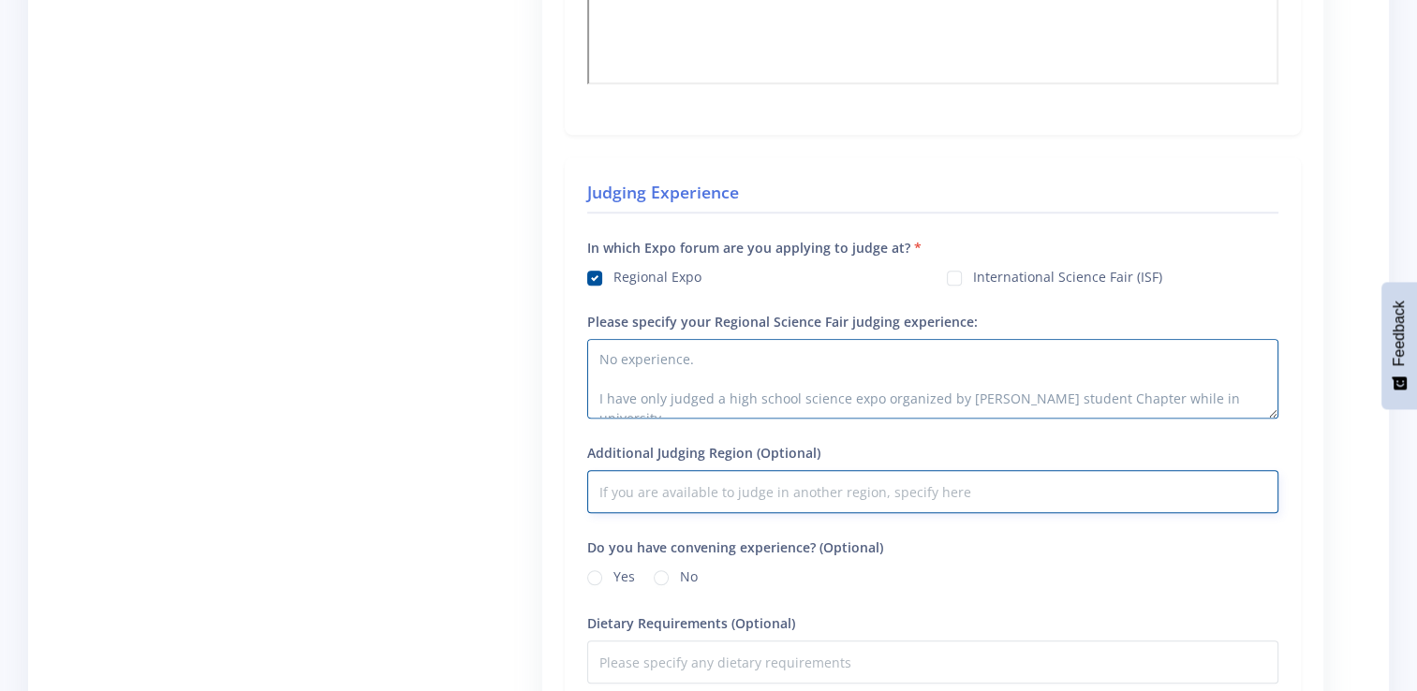
click at [615, 489] on input "Additional Judging Region (Optional)" at bounding box center [932, 491] width 691 height 43
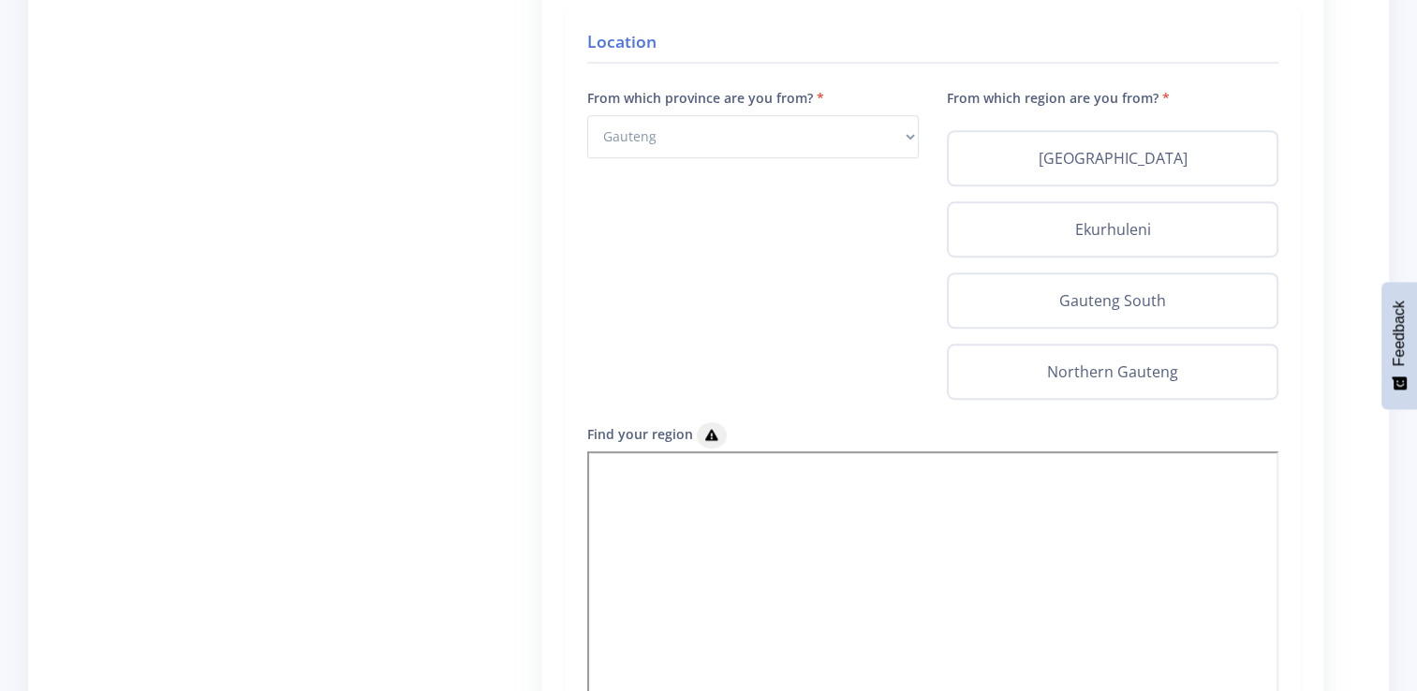
scroll to position [656, 0]
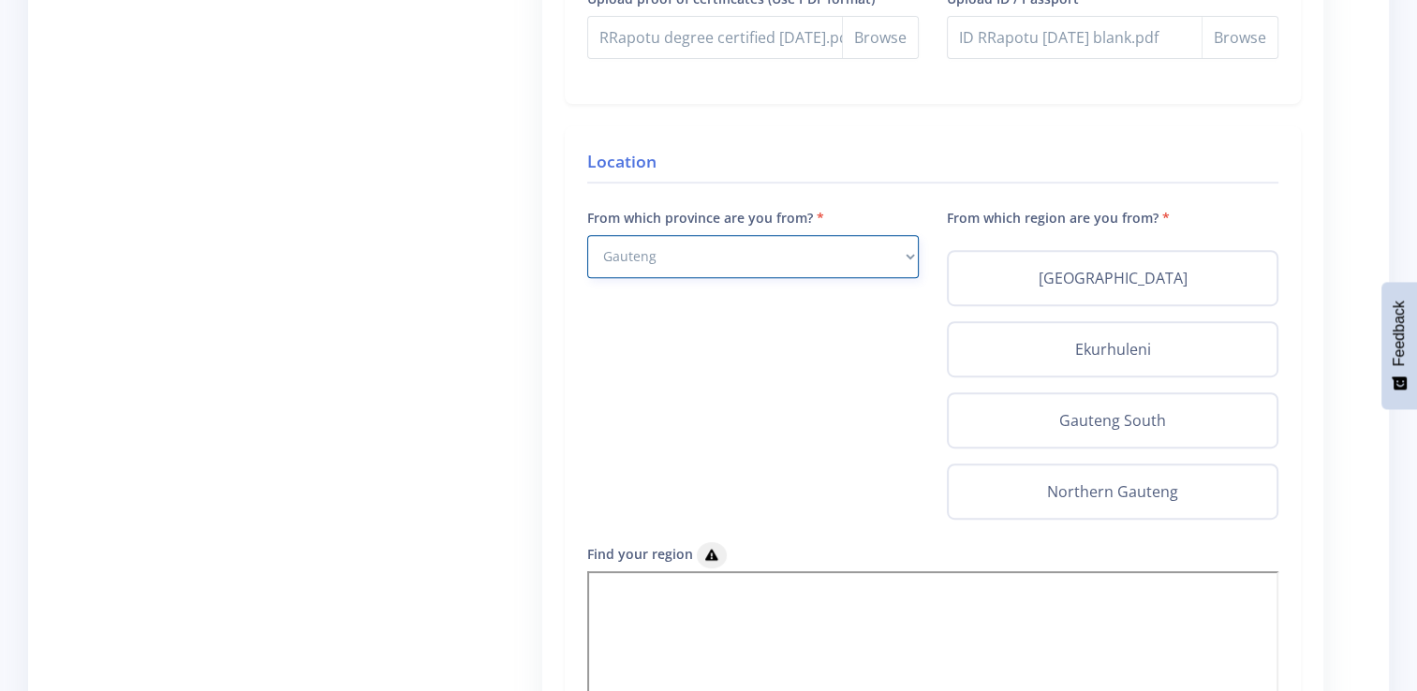
drag, startPoint x: 750, startPoint y: 243, endPoint x: 746, endPoint y: 253, distance: 11.3
click at [750, 243] on select "Select Province Western Cape Eastern Cape Northern Cape North West Free State" at bounding box center [753, 256] width 332 height 43
select select "9"
click at [587, 235] on select "Select Province Western Cape Eastern Cape Northern Cape North West Free State" at bounding box center [753, 256] width 332 height 43
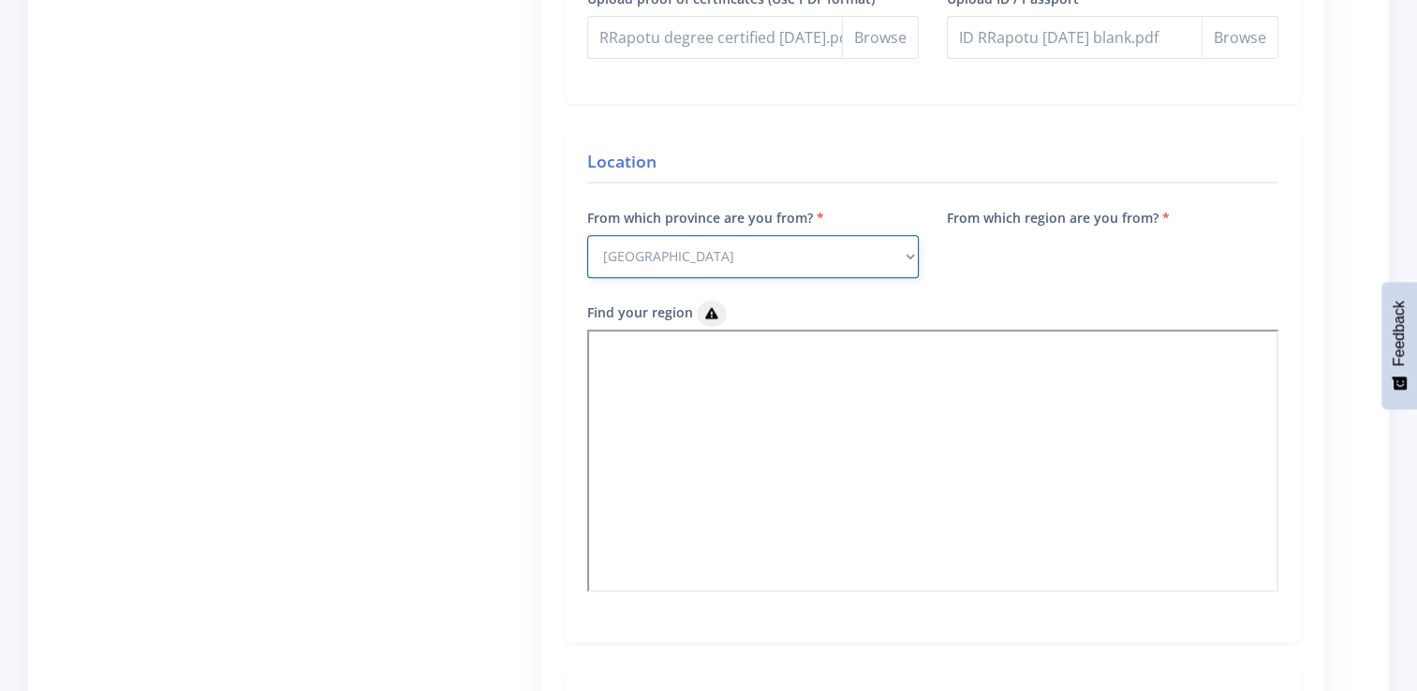
scroll to position [749, 0]
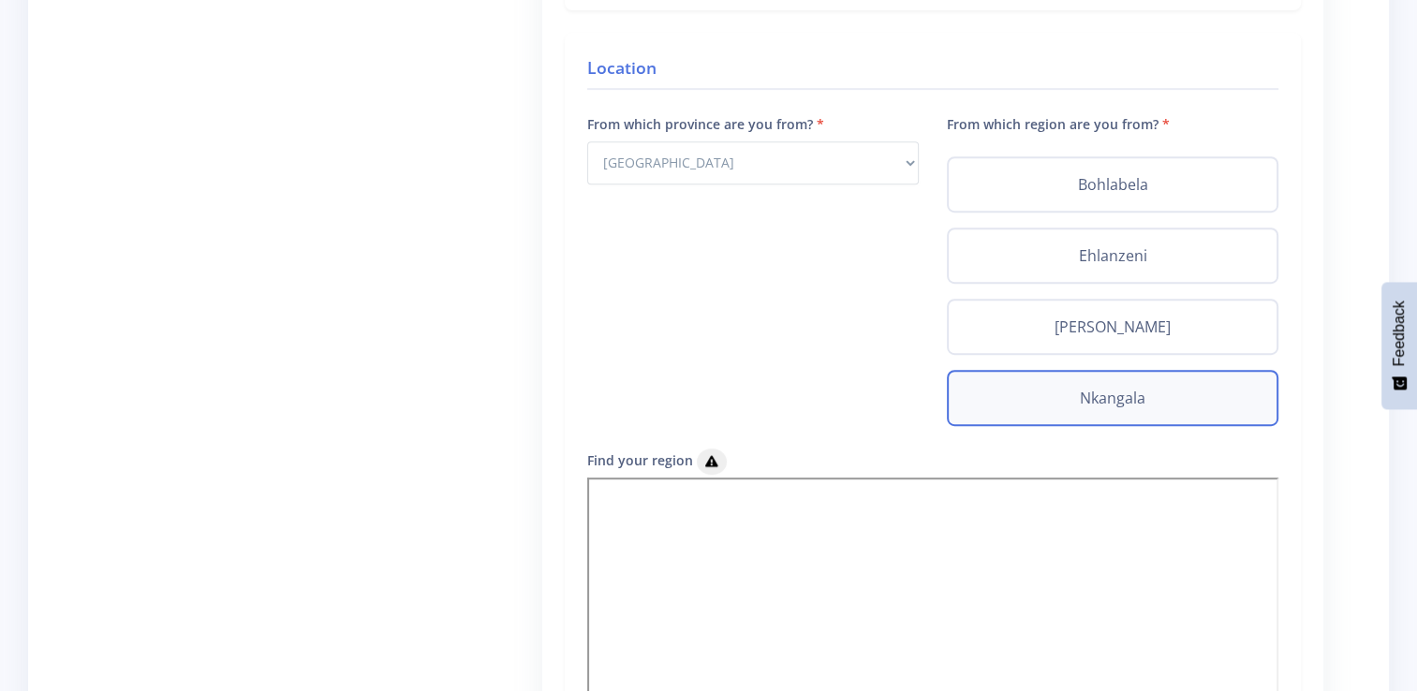
click at [1105, 401] on label "Nkangala" at bounding box center [1113, 398] width 298 height 22
click at [976, 399] on input "Nkangala" at bounding box center [970, 393] width 12 height 12
radio input "true"
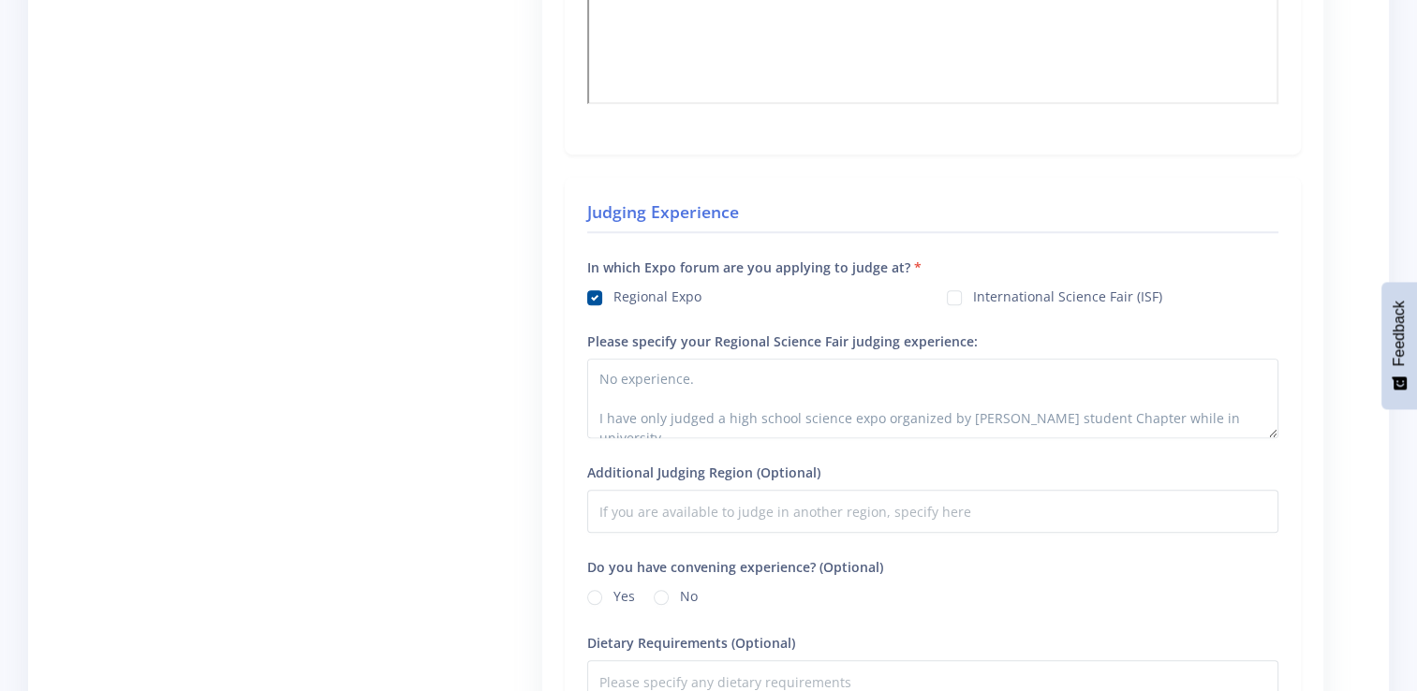
scroll to position [1499, 0]
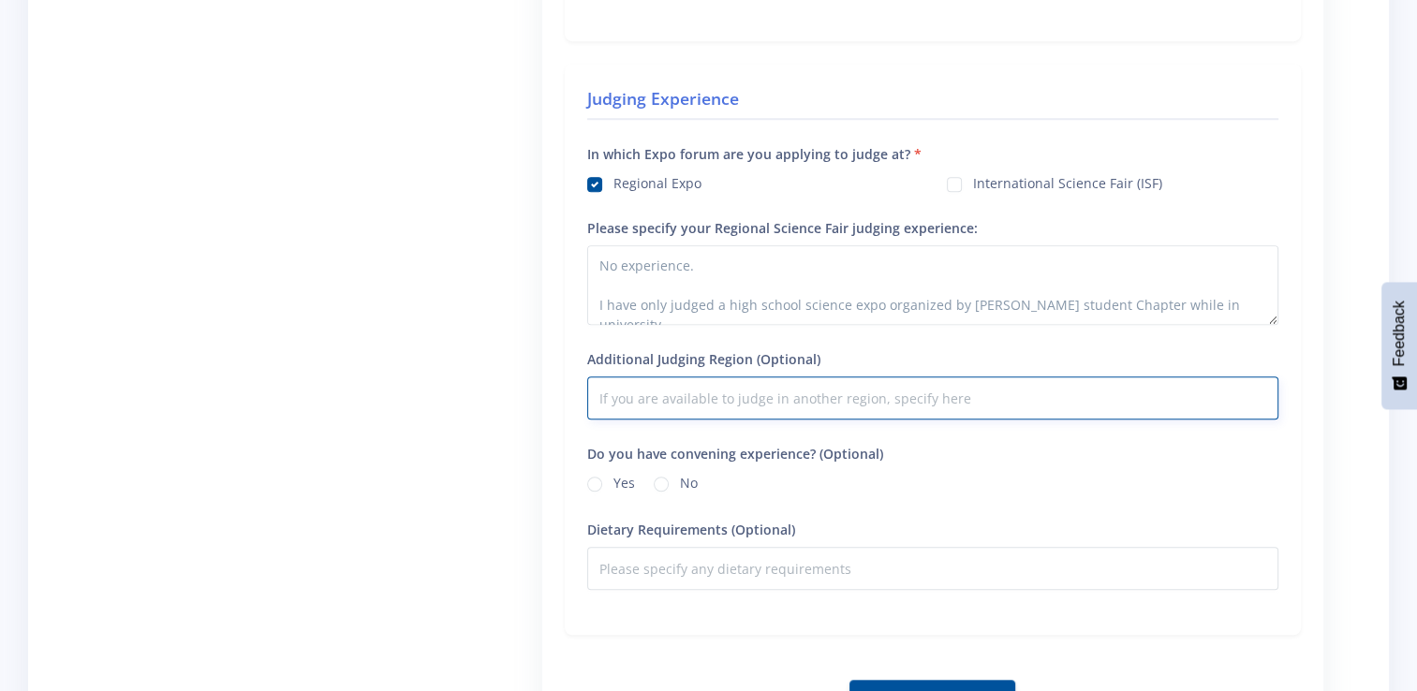
click at [698, 389] on input "Additional Judging Region (Optional)" at bounding box center [932, 398] width 691 height 43
type input "Gauteng, Western Cape"
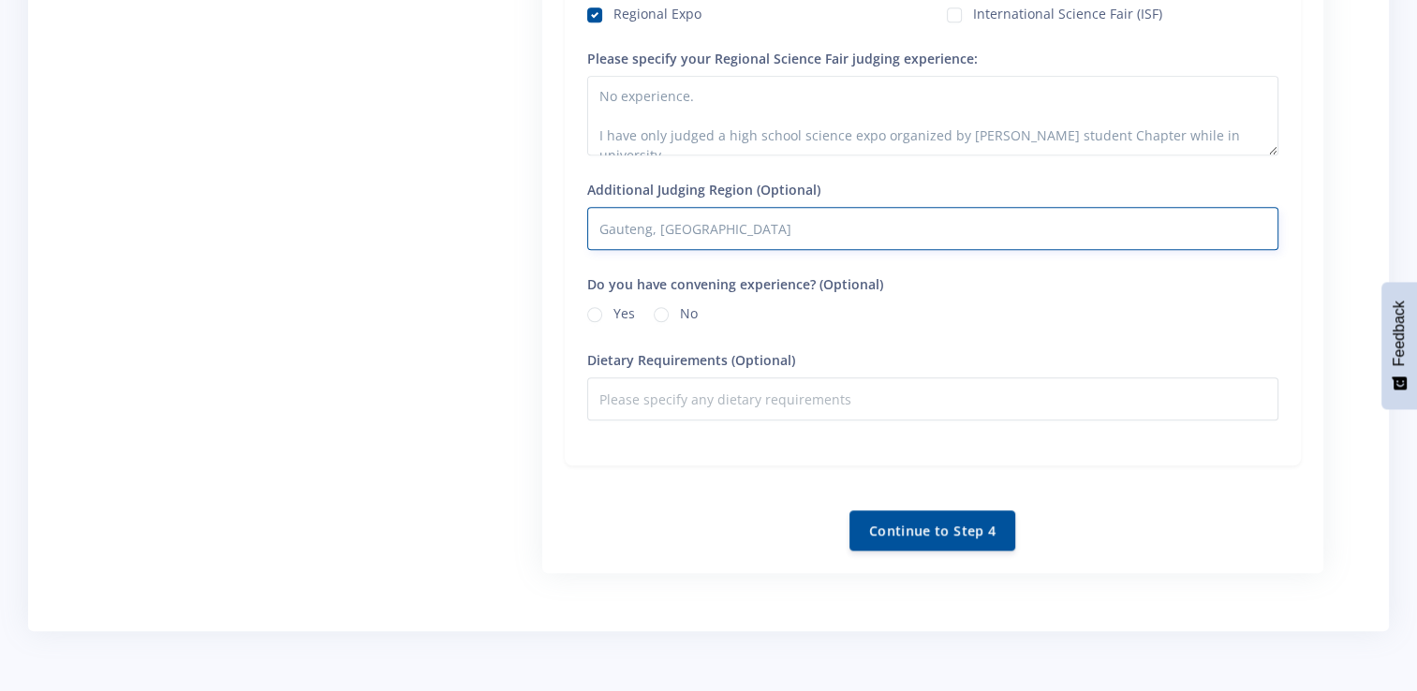
scroll to position [1686, 0]
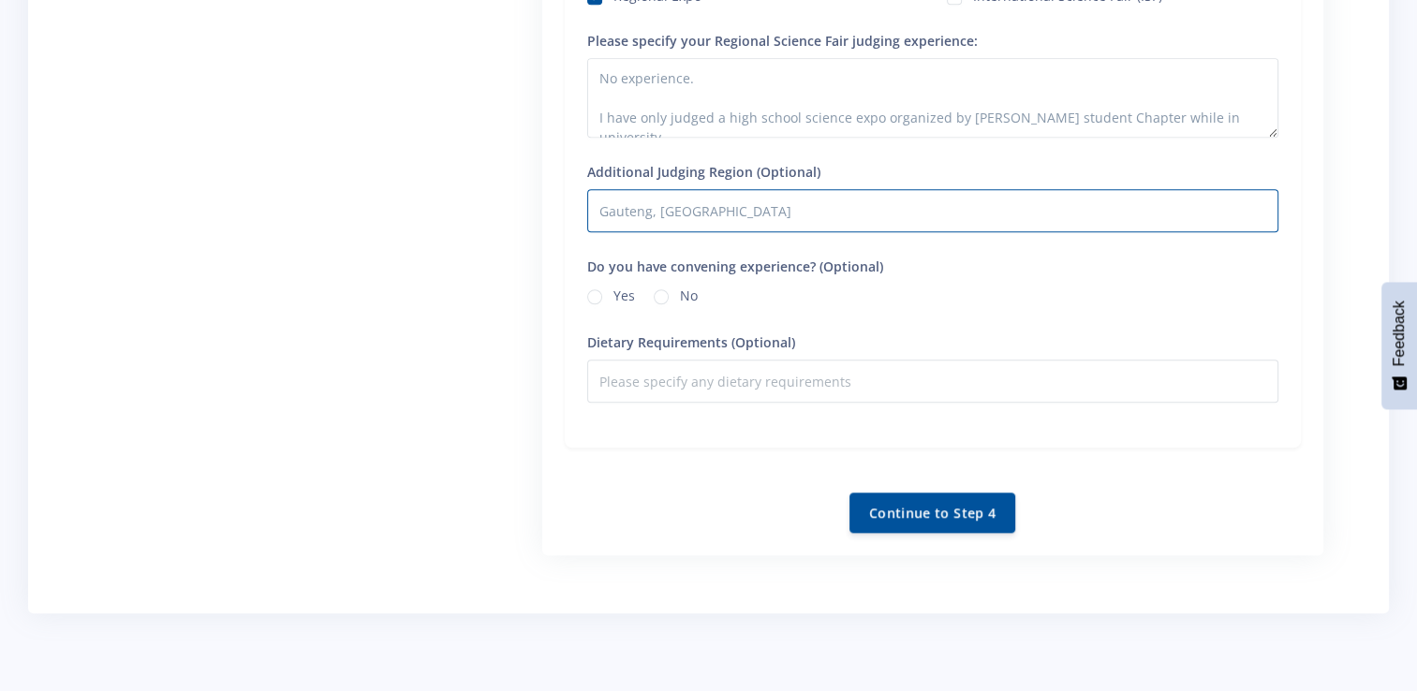
click at [611, 295] on div "Yes" at bounding box center [611, 297] width 48 height 22
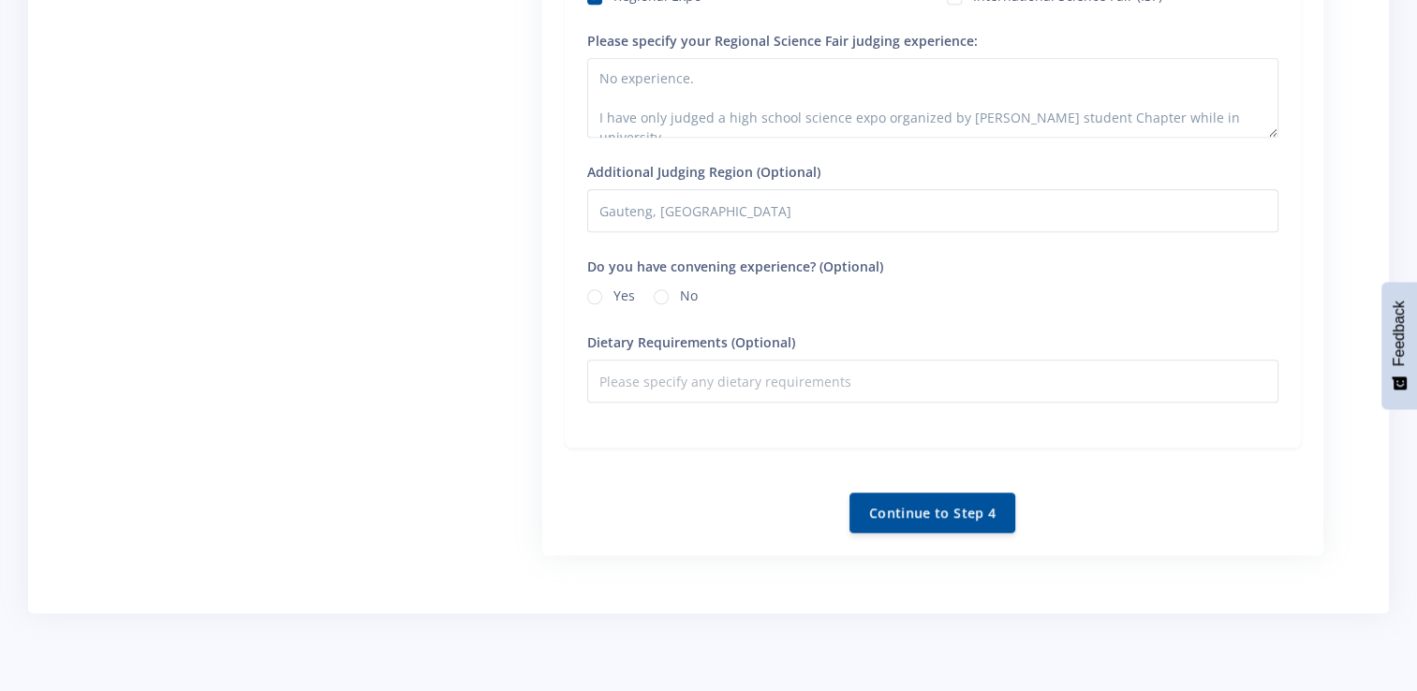
click at [614, 290] on label "Yes" at bounding box center [625, 293] width 22 height 15
click at [614, 290] on input "Yes" at bounding box center [620, 292] width 12 height 12
radio input "true"
click at [894, 522] on button "Continue to Step 4" at bounding box center [933, 512] width 166 height 40
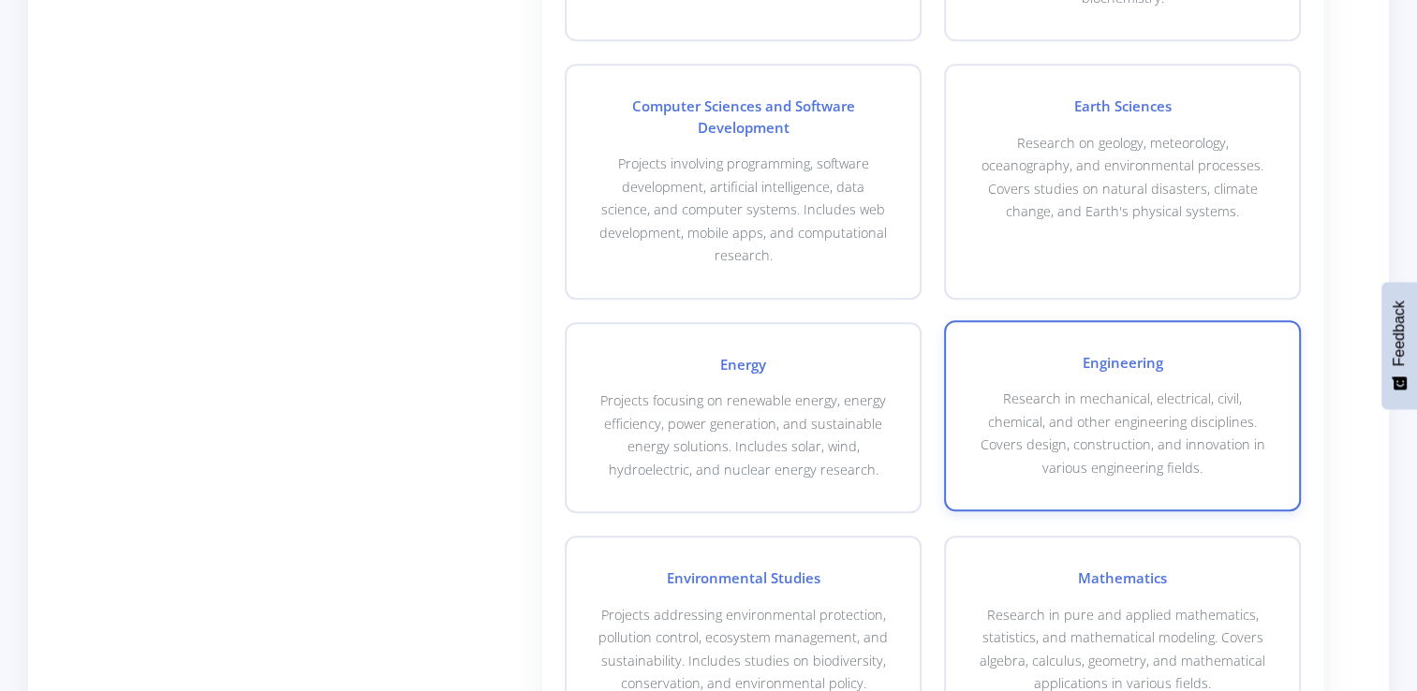
scroll to position [937, 0]
click at [1091, 470] on p "Research in mechanical, electrical, civil, chemical, and other engineering disc…" at bounding box center [1122, 432] width 293 height 92
checkbox input "true"
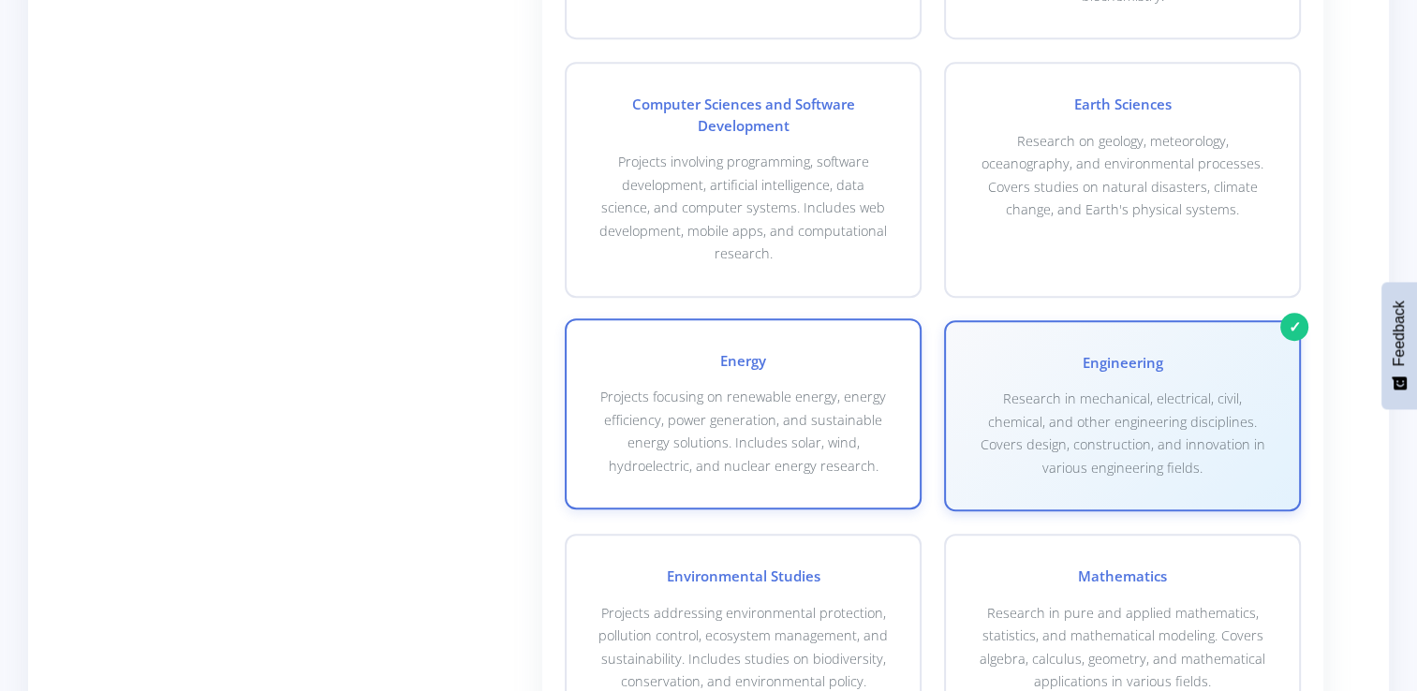
click at [702, 436] on p "Projects focusing on renewable energy, energy efficiency, power generation, and…" at bounding box center [743, 432] width 293 height 92
checkbox input "true"
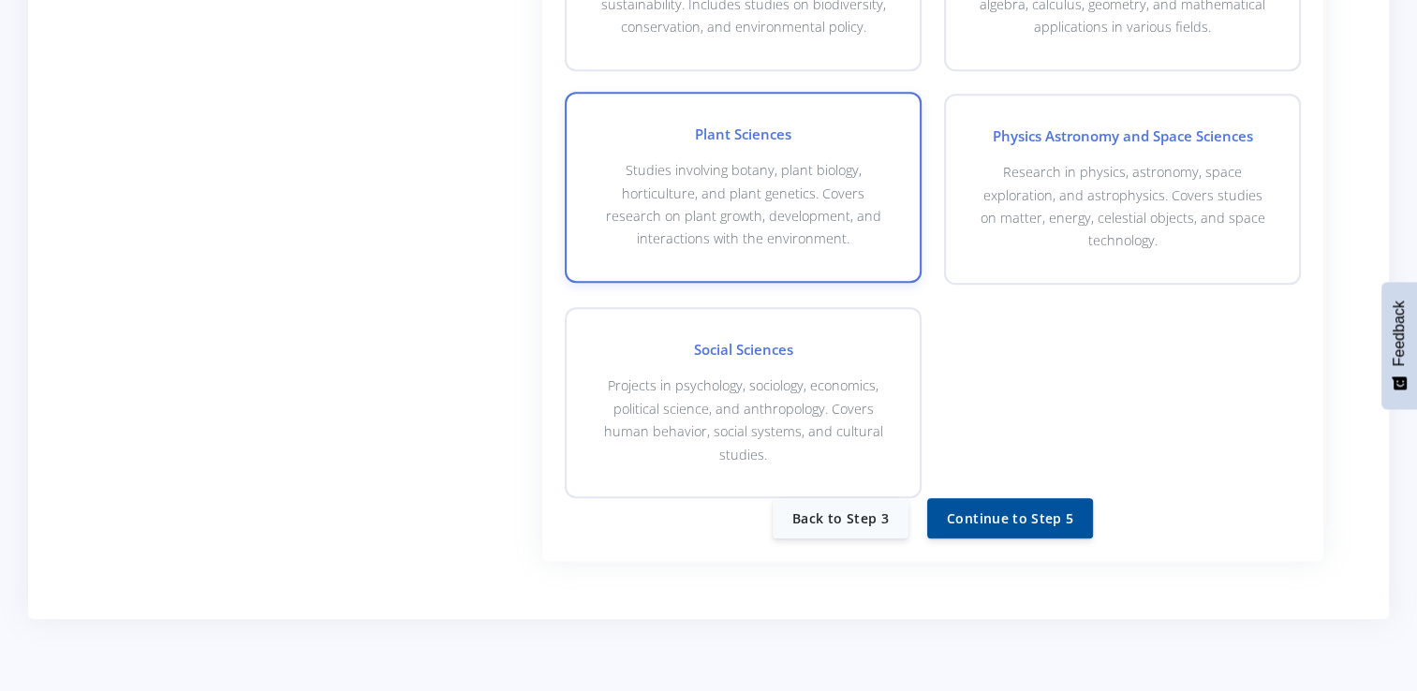
scroll to position [1592, 0]
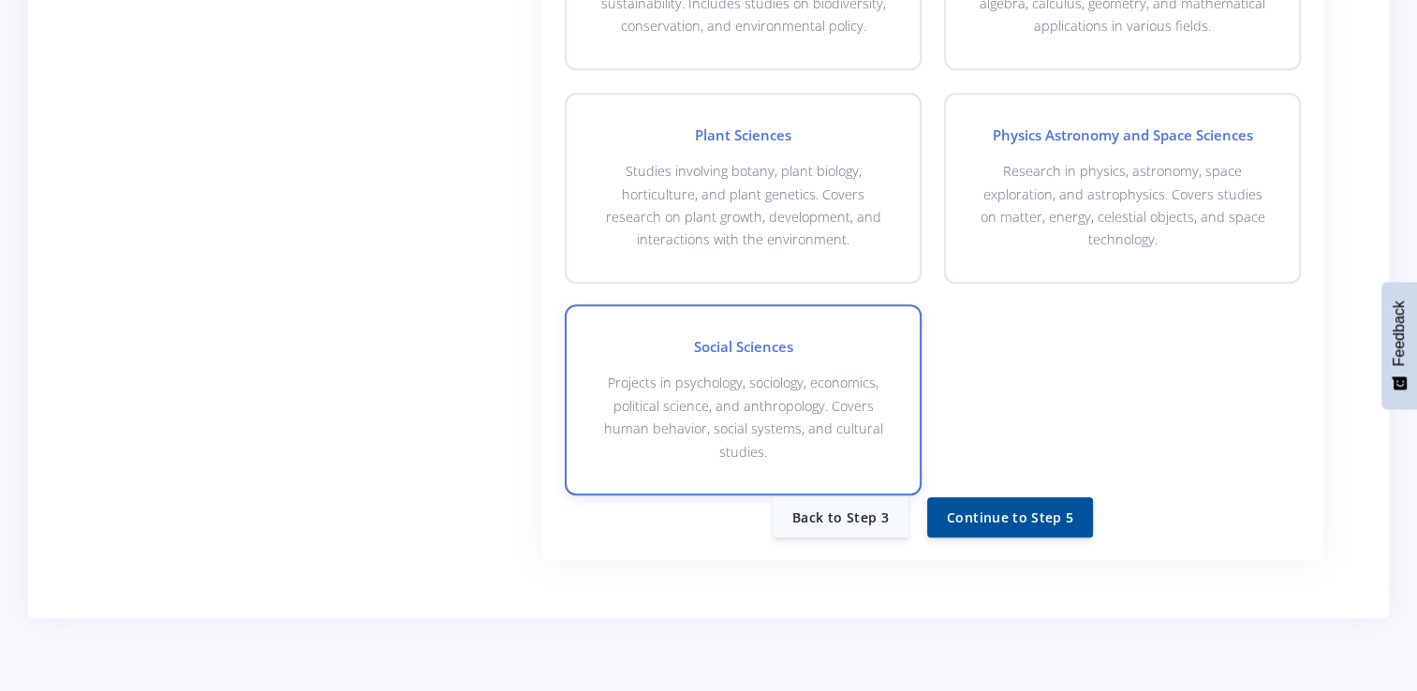
click at [801, 421] on p "Projects in psychology, sociology, economics, political science, and anthropolo…" at bounding box center [743, 418] width 293 height 92
click at [742, 384] on p "Projects in psychology, sociology, economics, political science, and anthropolo…" at bounding box center [743, 418] width 293 height 92
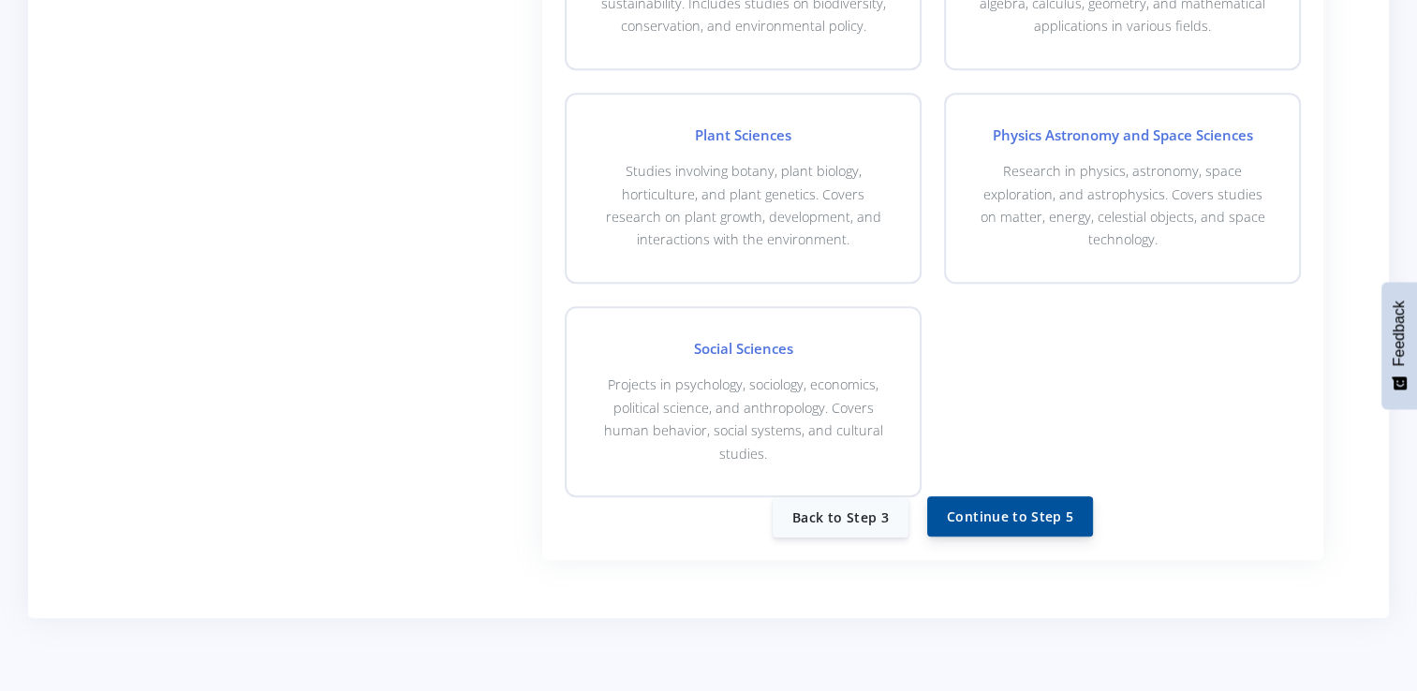
click at [977, 504] on button "Continue to Step 5" at bounding box center [1010, 516] width 166 height 40
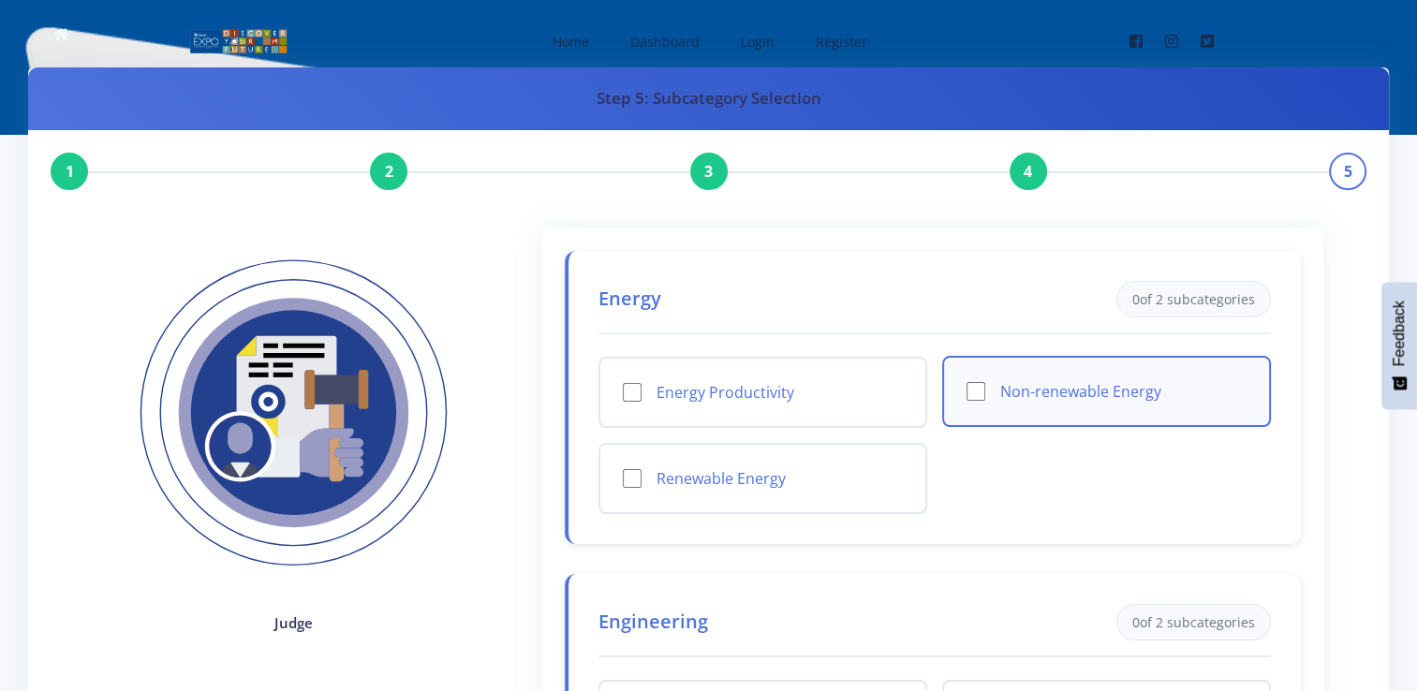
click at [979, 391] on input "Non-renewable Energy" at bounding box center [976, 391] width 19 height 19
checkbox input "false"
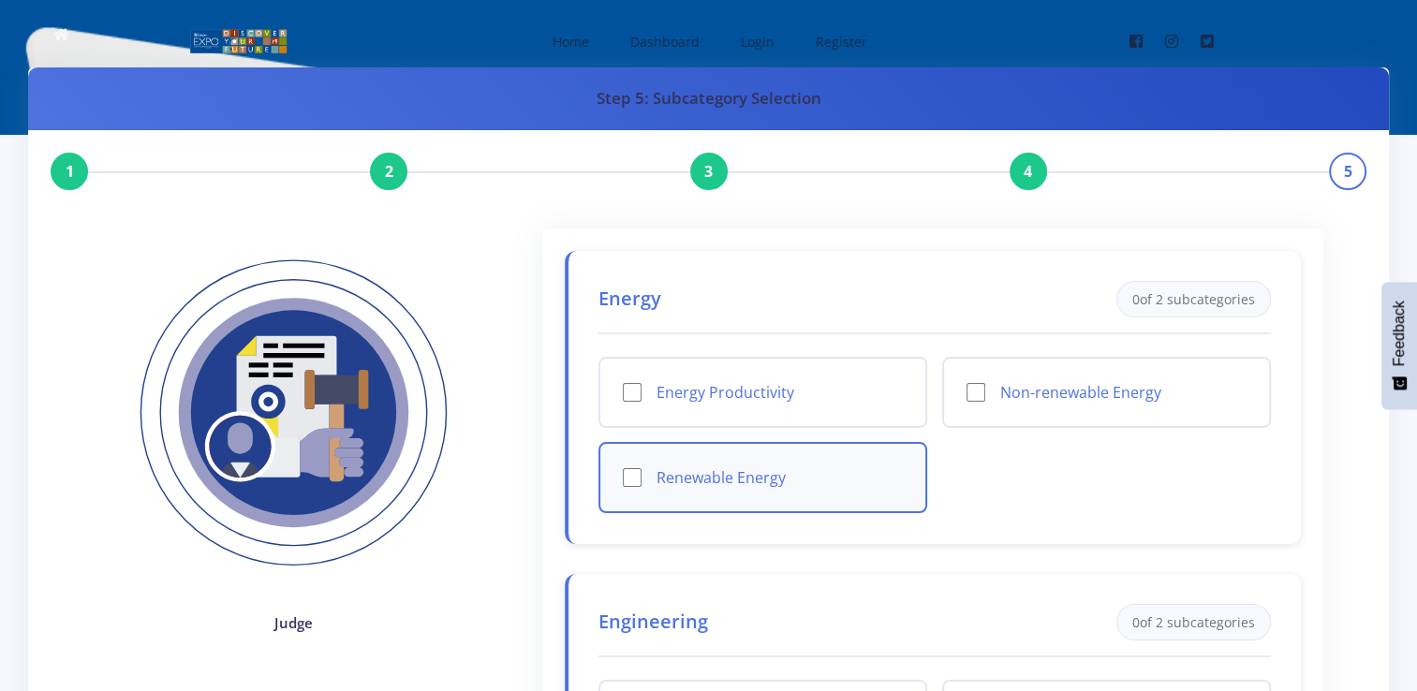
click at [637, 479] on input "Renewable Energy" at bounding box center [632, 477] width 19 height 19
checkbox input "true"
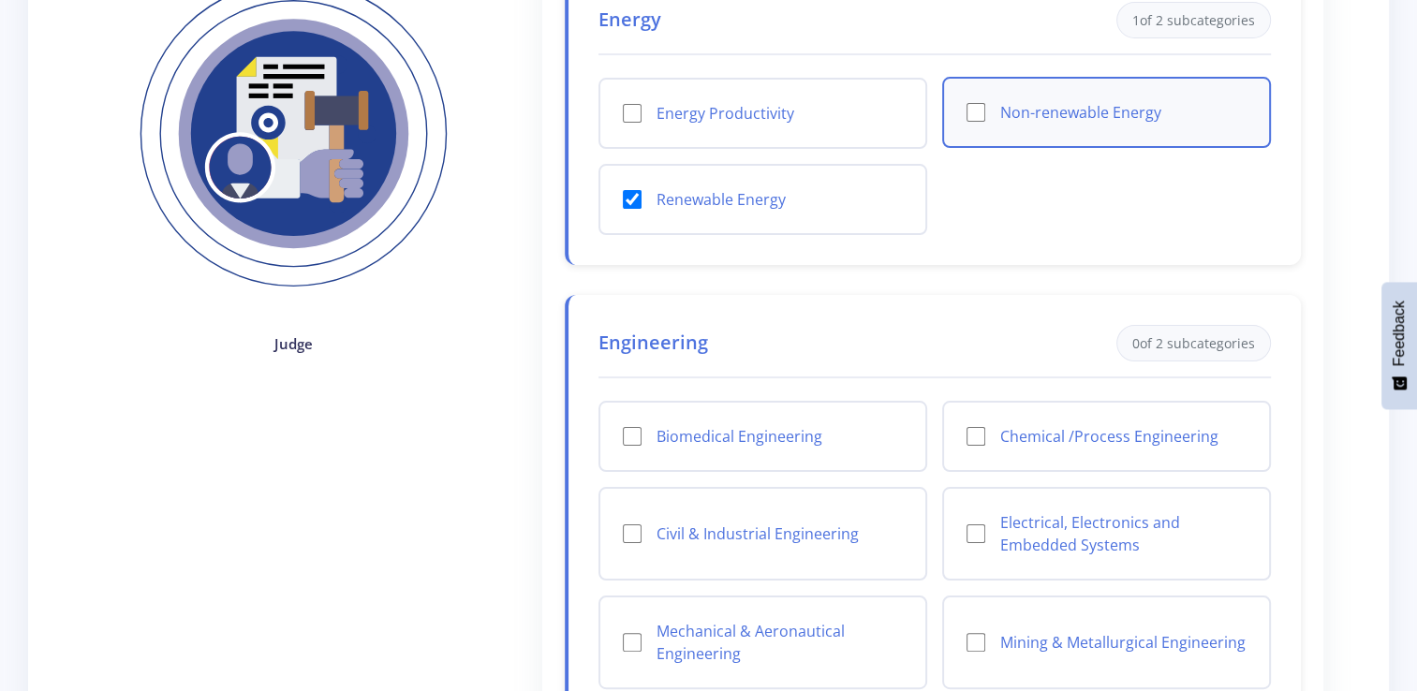
scroll to position [281, 0]
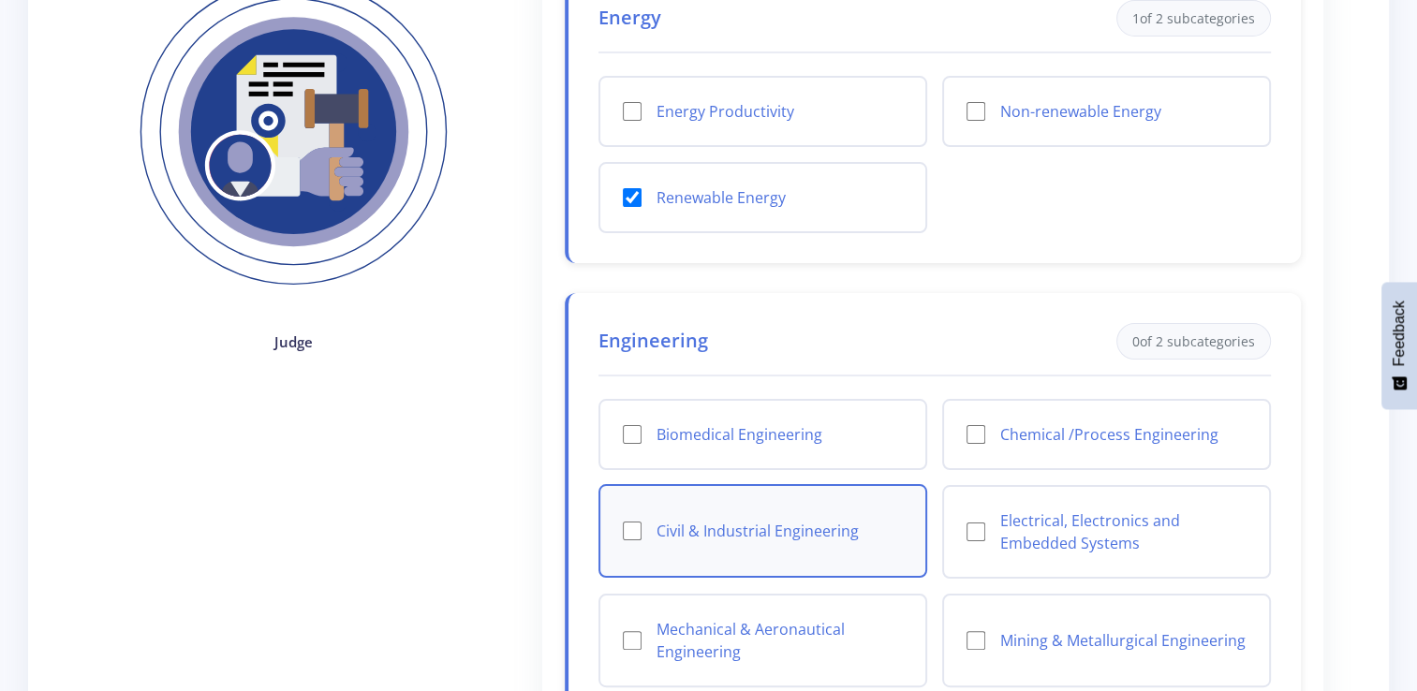
click at [625, 522] on input "Civil & Industrial Engineering" at bounding box center [632, 531] width 19 height 19
checkbox input "true"
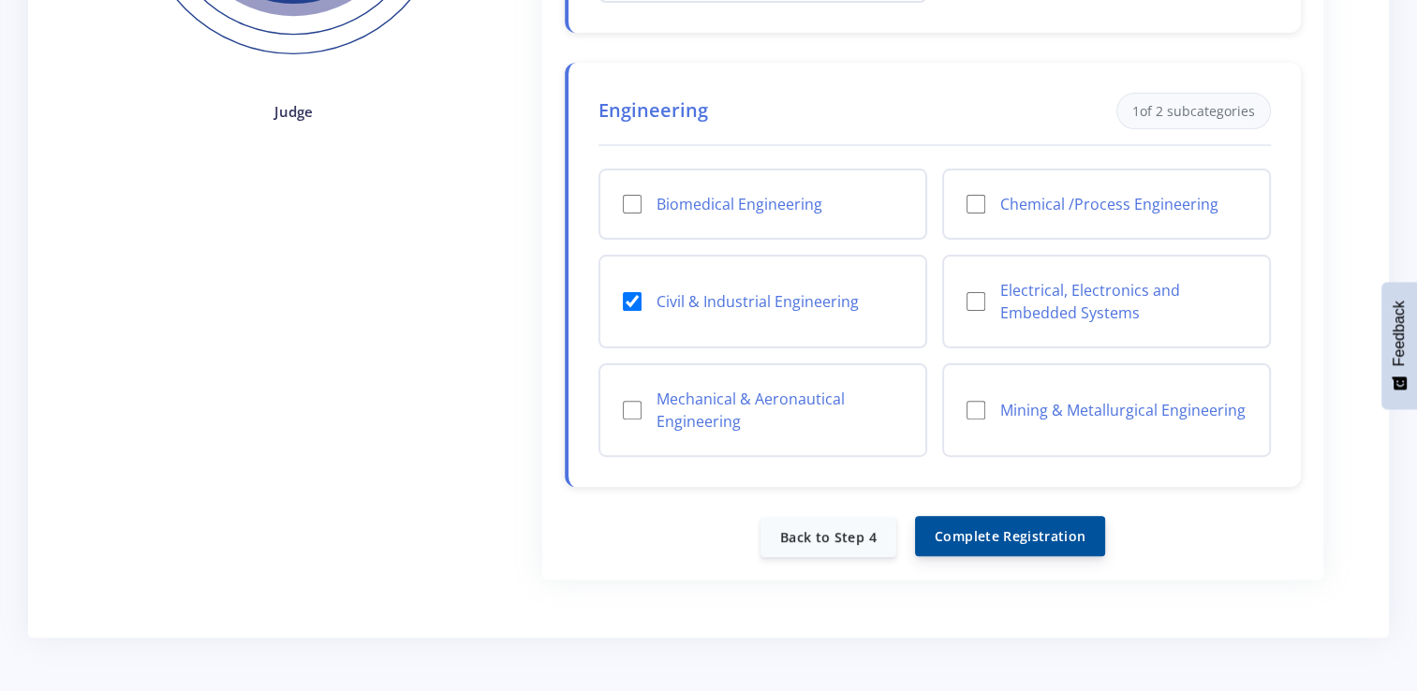
scroll to position [562, 0]
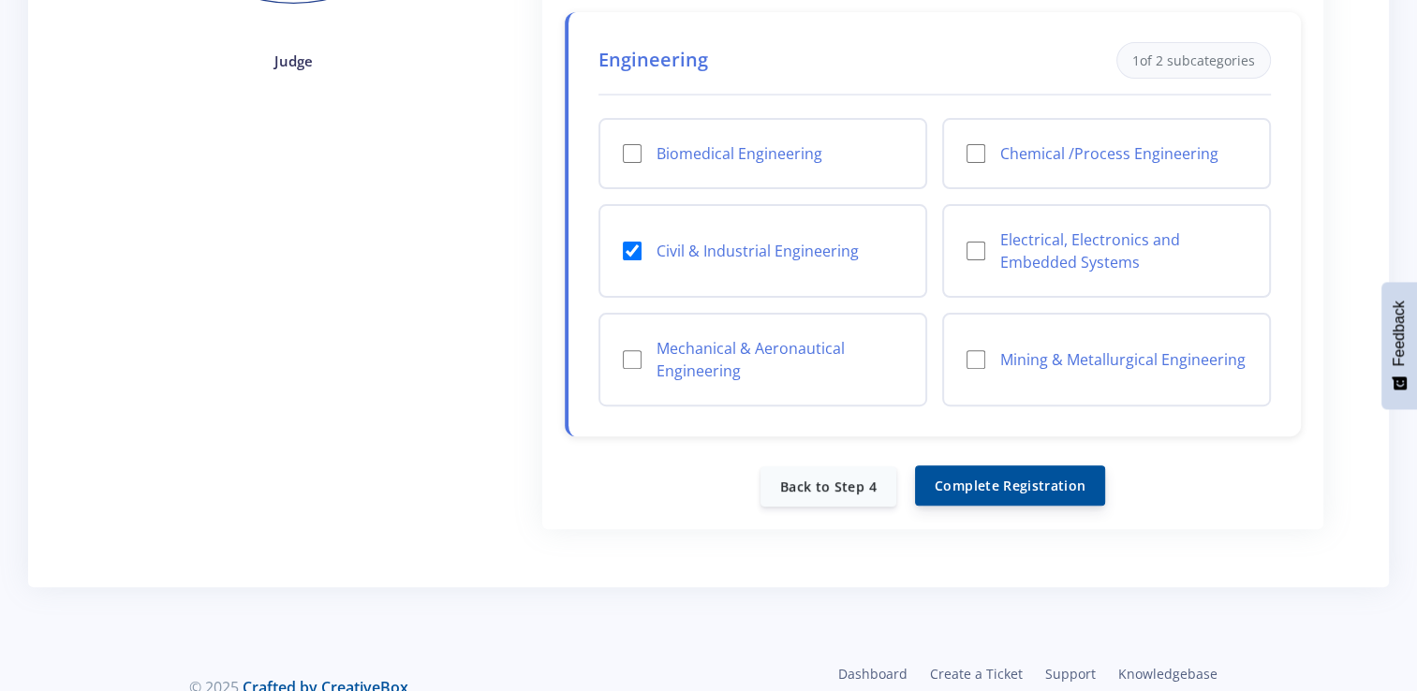
click at [1023, 481] on button "Complete Registration" at bounding box center [1010, 486] width 190 height 40
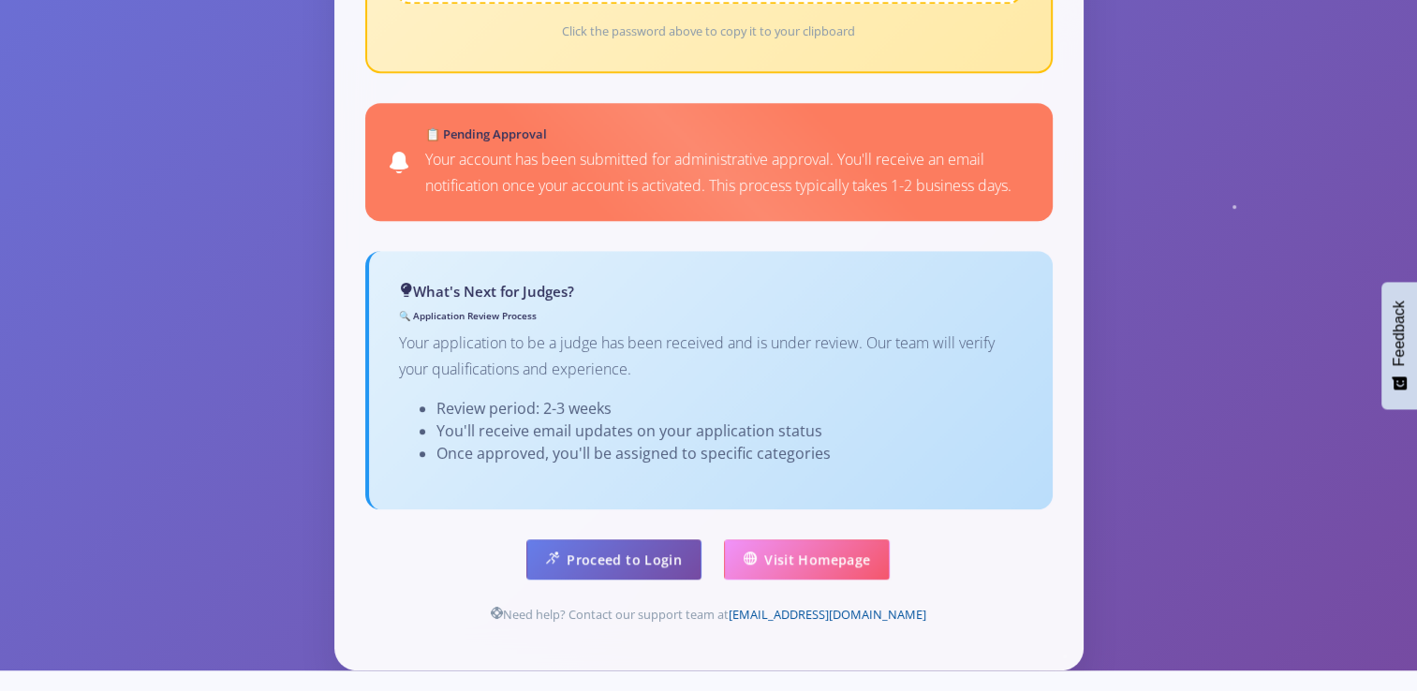
scroll to position [1124, 0]
